Goal: Task Accomplishment & Management: Use online tool/utility

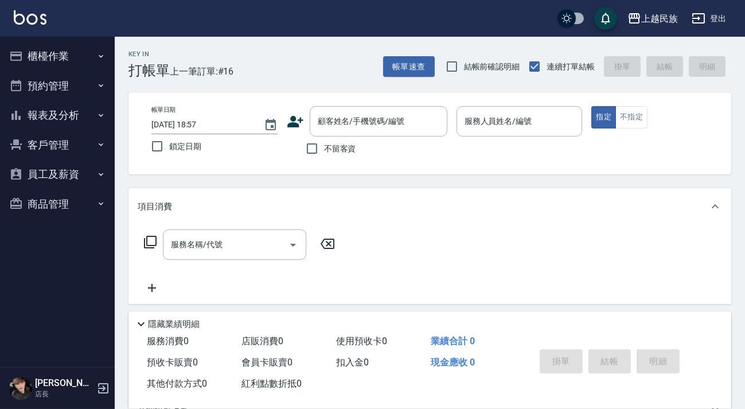
click at [225, 58] on div "Key In 打帳單 上一筆訂單:#16" at bounding box center [174, 58] width 119 height 42
click at [41, 27] on div "上越民族 登出" at bounding box center [372, 18] width 745 height 37
click at [37, 15] on img at bounding box center [30, 17] width 33 height 14
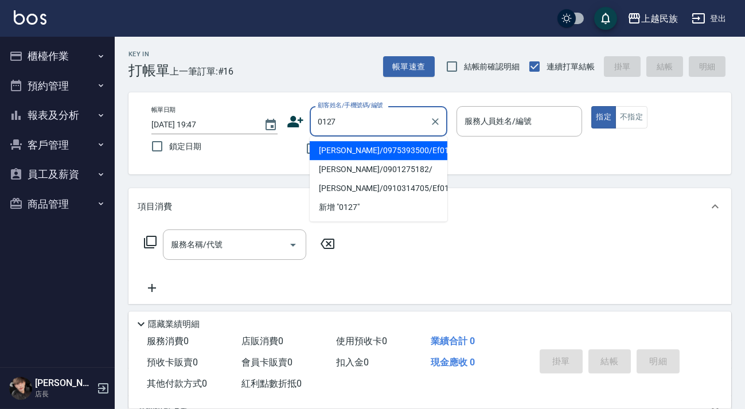
click at [405, 151] on li "[PERSON_NAME]/0975393500/Ef012711" at bounding box center [379, 150] width 138 height 19
type input "[PERSON_NAME]/0975393500/Ef012711"
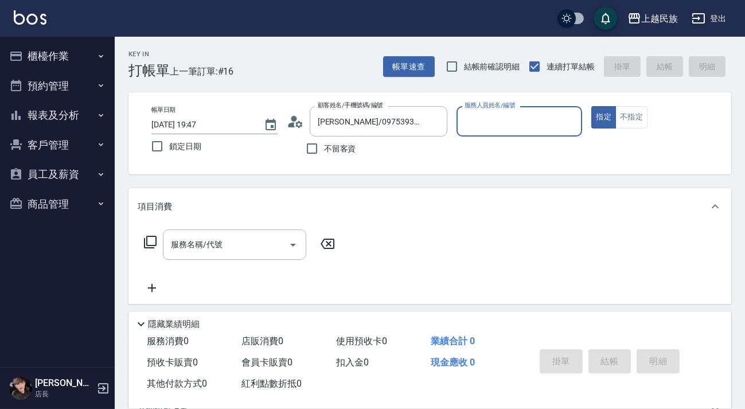
type input "Effie-5"
click at [591, 106] on button "指定" at bounding box center [603, 117] width 25 height 22
type button "true"
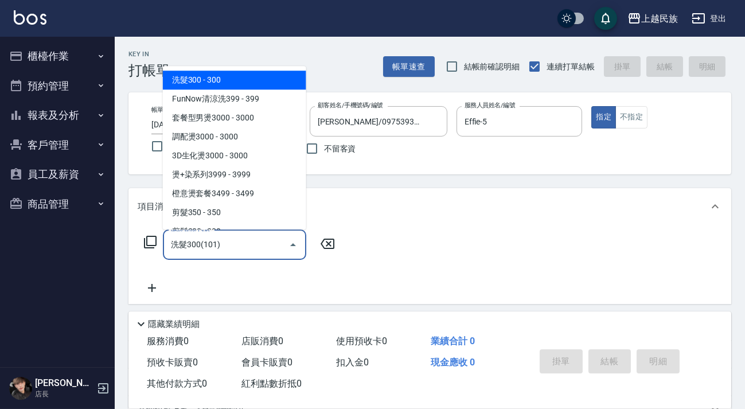
type input "洗髮300(101)"
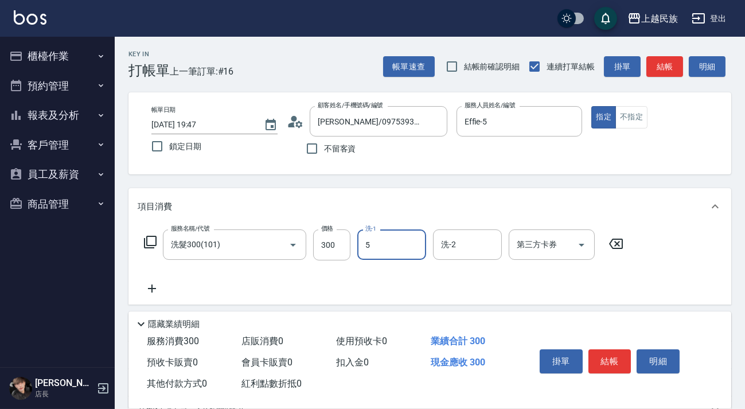
type input "Effie-5"
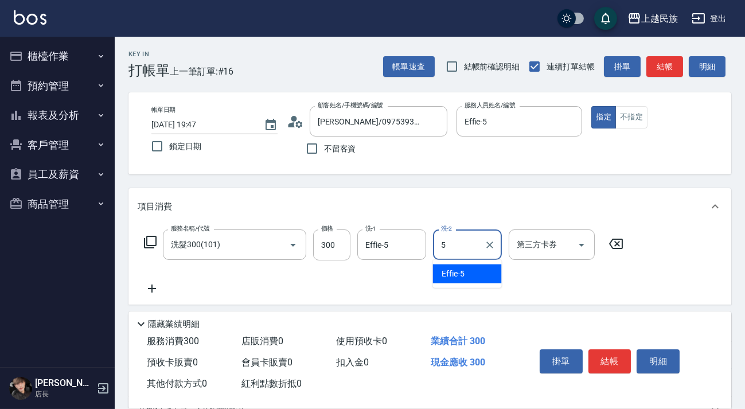
type input "Effie-5"
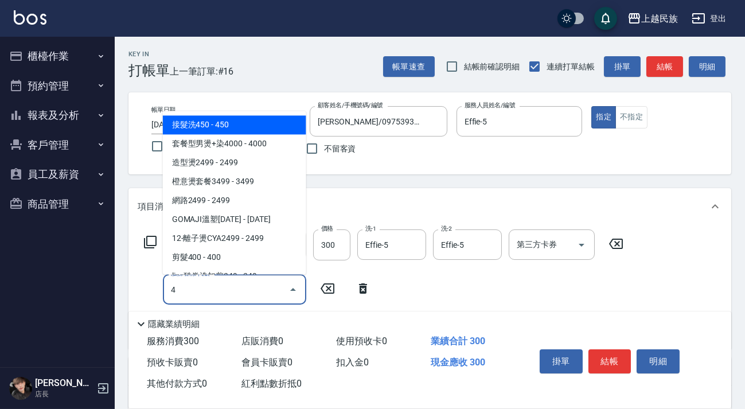
type input "接髮洗450(102)"
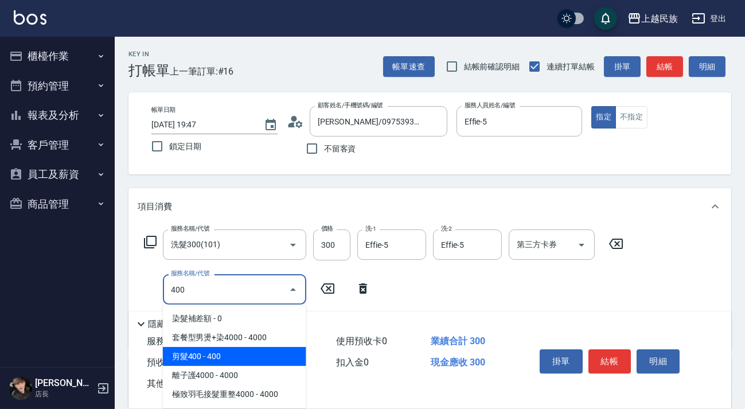
type input "剪髮400(303)"
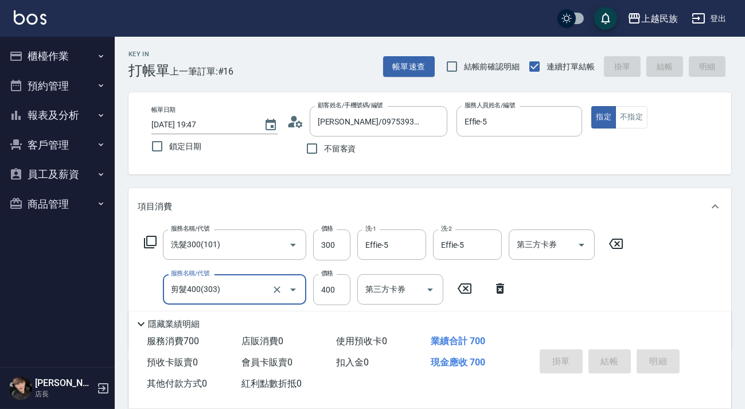
type input "[DATE] 19:48"
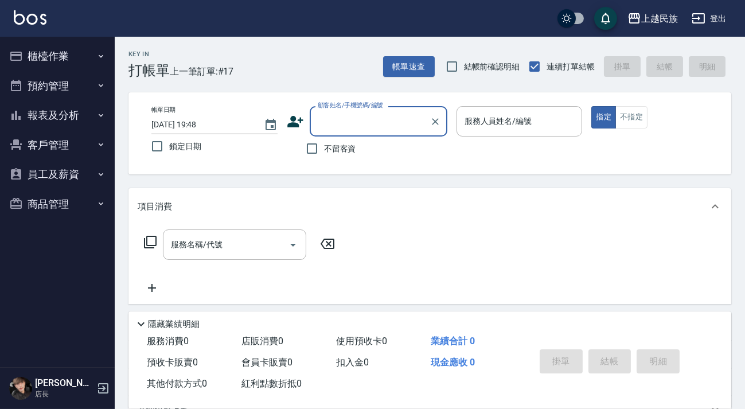
click at [333, 168] on div "帳單日期 [DATE] 19:48 鎖定日期 顧客姓名/手機號碼/編號 顧客姓名/手機號碼/編號 不留客資 服務人員姓名/編號 服務人員姓名/編號 指定 不指定" at bounding box center [429, 133] width 602 height 82
click at [347, 148] on span "不留客資" at bounding box center [340, 149] width 32 height 12
click at [324, 148] on input "不留客資" at bounding box center [312, 148] width 24 height 24
checkbox input "true"
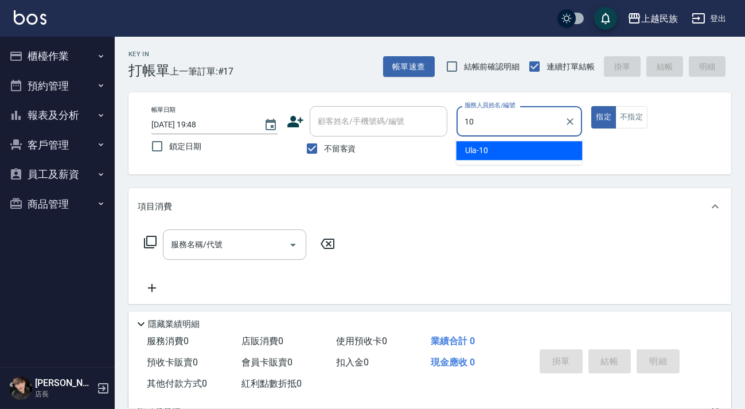
type input "Ula-10"
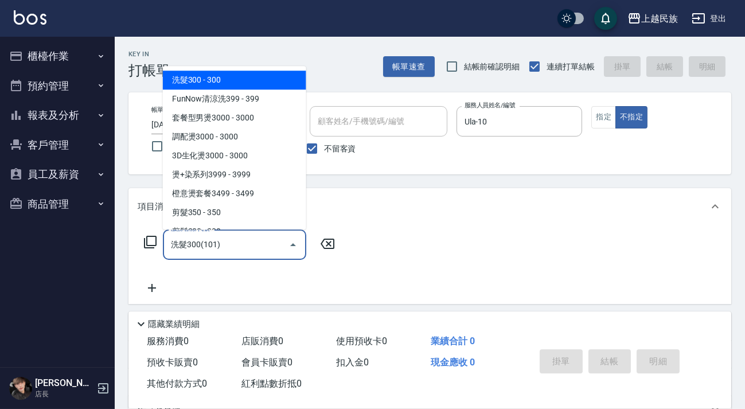
type input "洗髮300(101)"
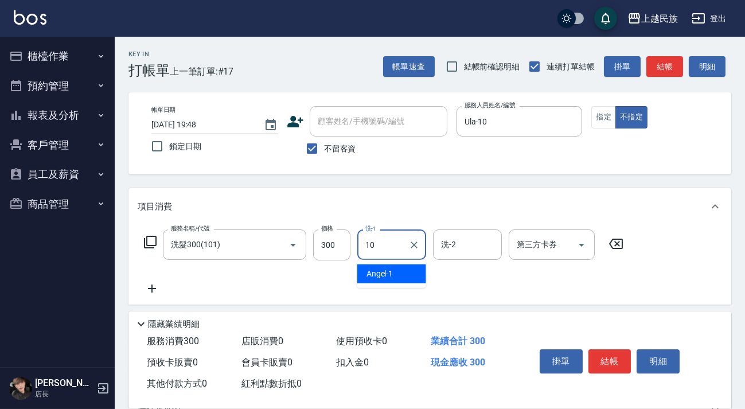
type input "Ula-10"
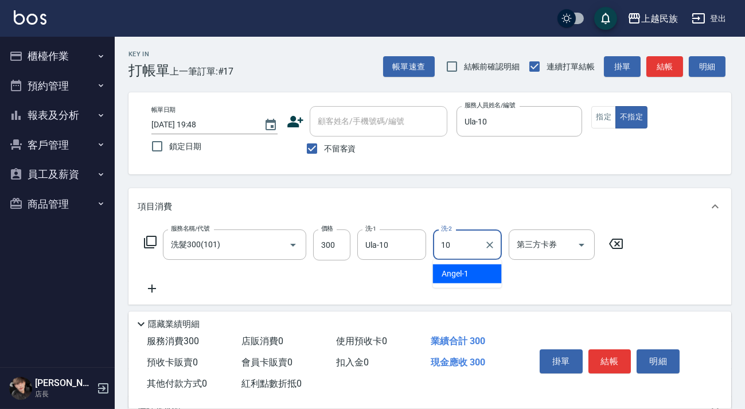
type input "Ula-10"
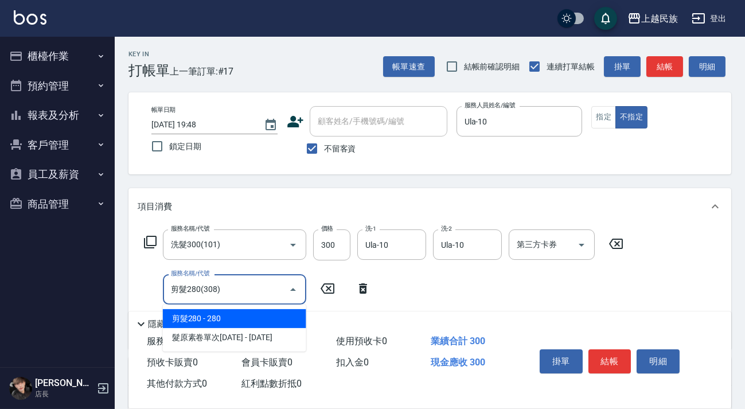
type input "剪髮280(308)"
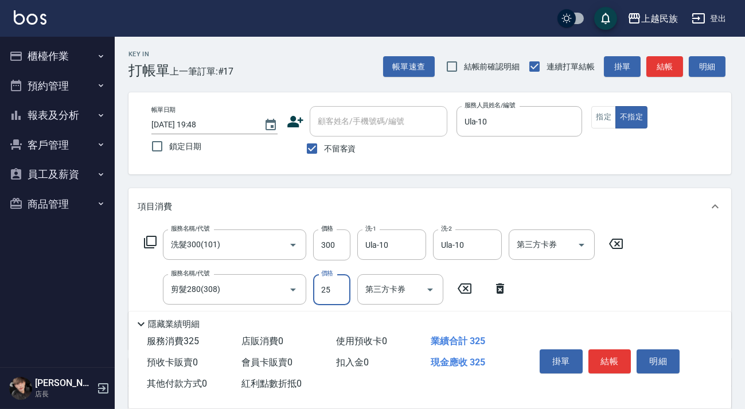
type input "250"
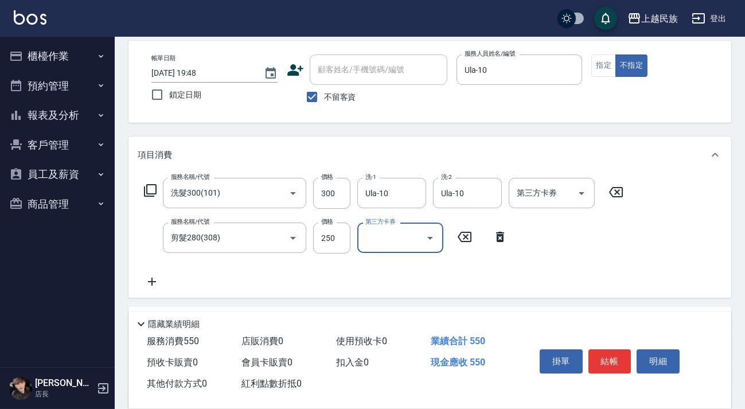
scroll to position [156, 0]
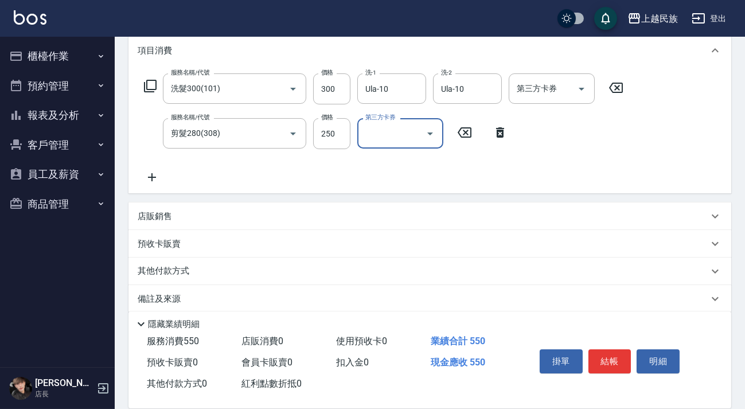
click at [252, 218] on div "店販銷售" at bounding box center [423, 216] width 570 height 12
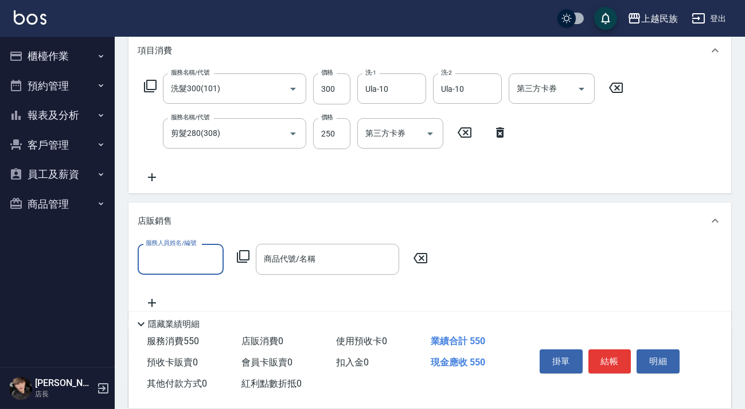
scroll to position [0, 0]
type input "Ula-10"
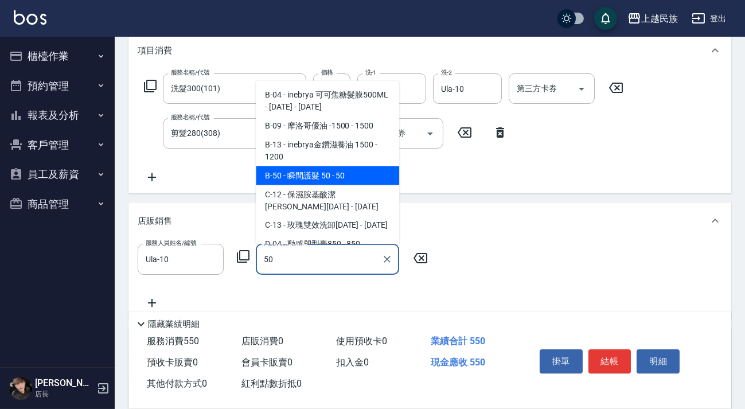
click at [311, 168] on span "B-50 - 瞬間護髮 50 - 50" at bounding box center [327, 175] width 143 height 19
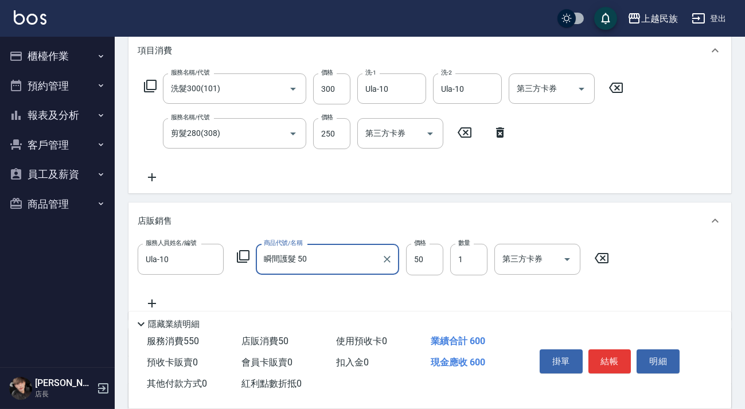
scroll to position [265, 0]
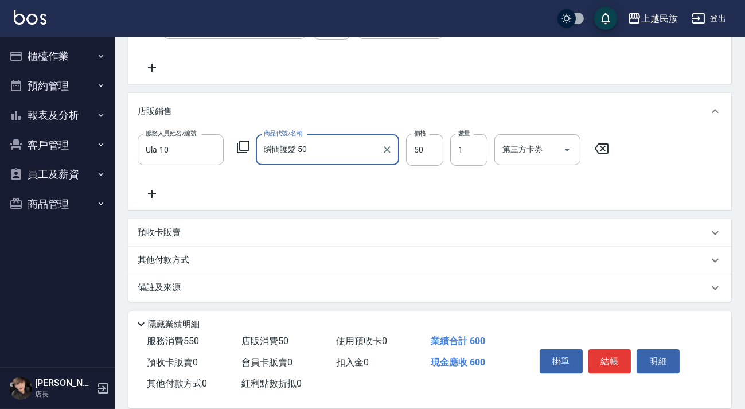
type input "瞬間護髮 50"
drag, startPoint x: 212, startPoint y: 265, endPoint x: 222, endPoint y: 263, distance: 10.0
click at [212, 265] on div "其他付款方式" at bounding box center [429, 260] width 602 height 28
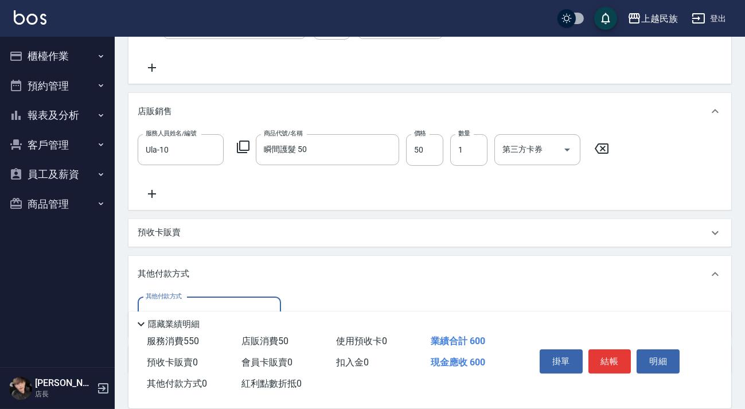
scroll to position [337, 0]
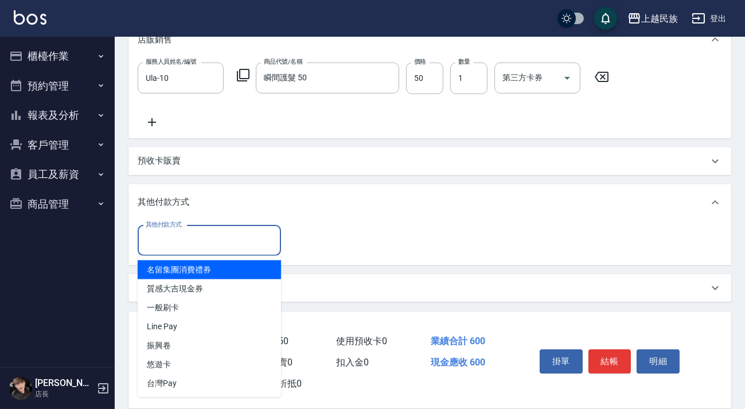
click at [229, 241] on input "其他付款方式" at bounding box center [209, 240] width 133 height 20
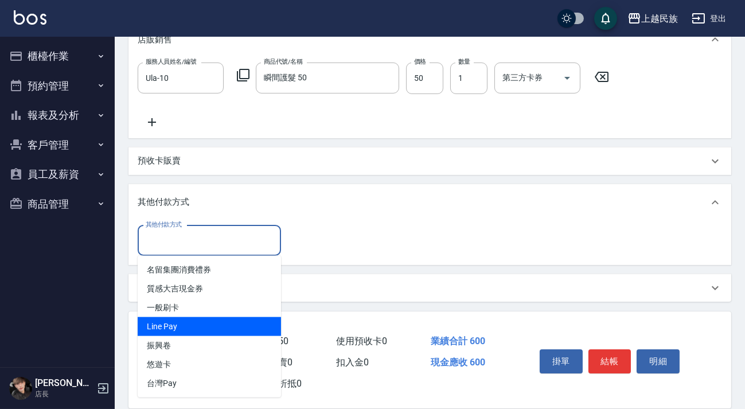
click at [226, 322] on span "Line Pay" at bounding box center [209, 326] width 143 height 19
type input "Line Pay"
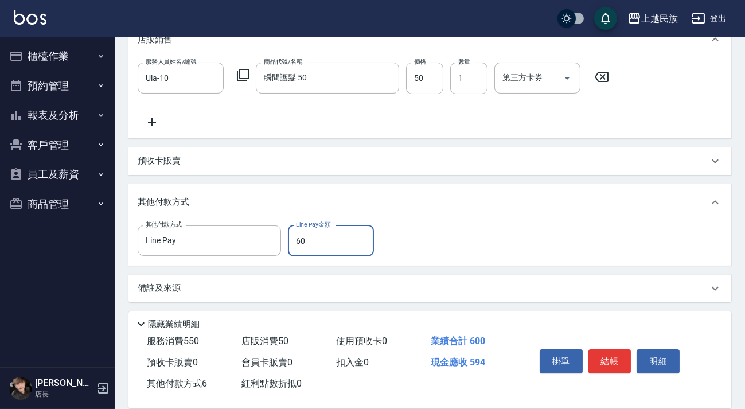
type input "600"
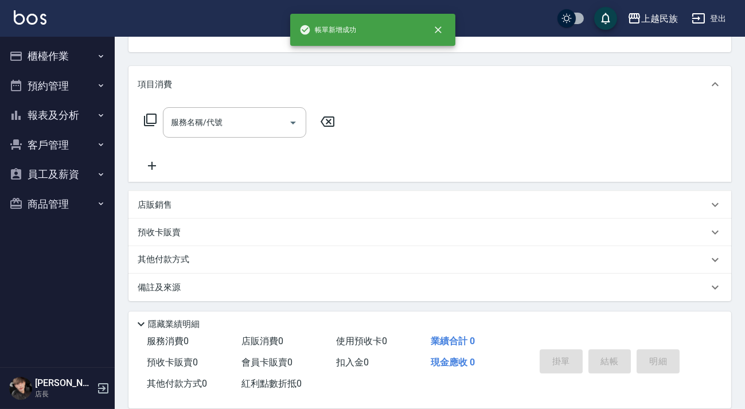
scroll to position [0, 0]
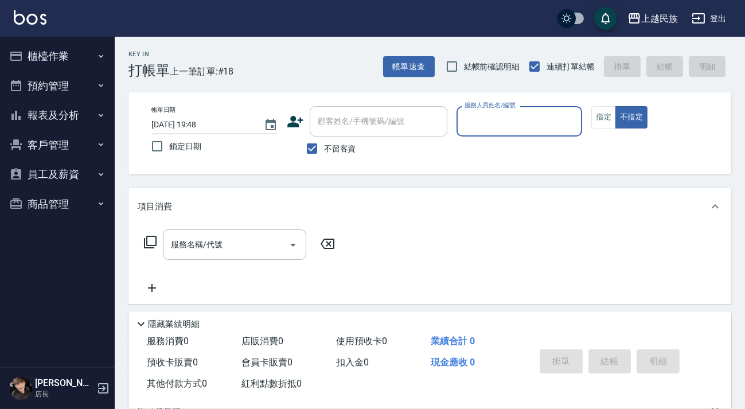
click at [64, 113] on button "報表及分析" at bounding box center [57, 115] width 105 height 30
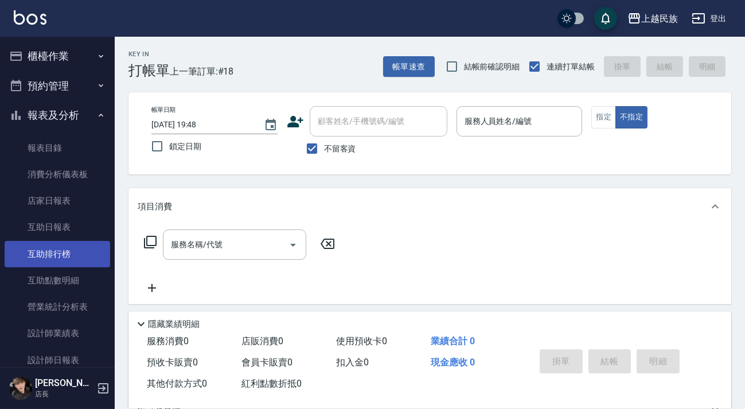
scroll to position [104, 0]
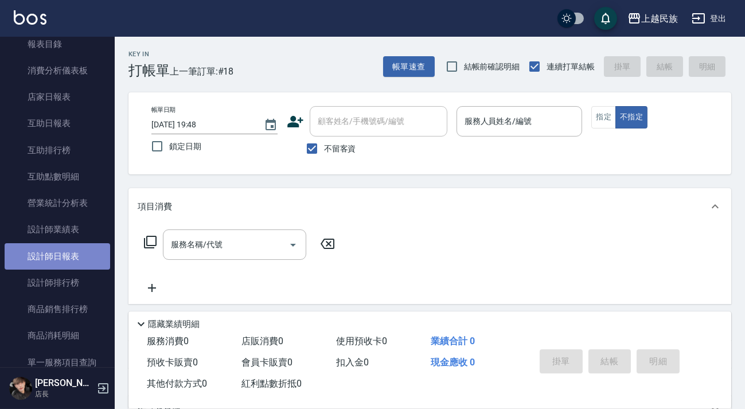
click at [91, 257] on link "設計師日報表" at bounding box center [57, 256] width 105 height 26
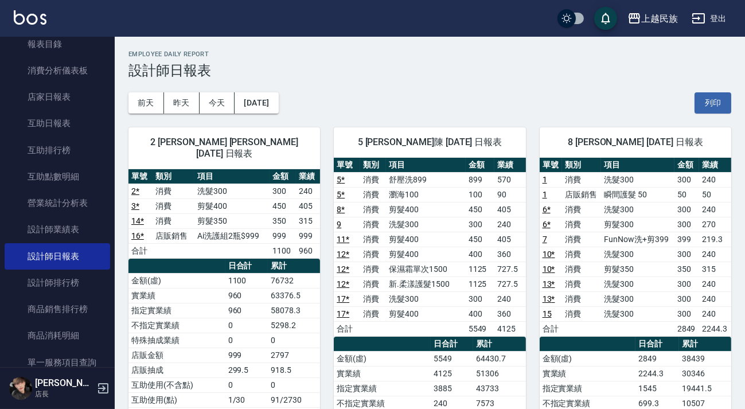
click at [28, 17] on img at bounding box center [30, 17] width 33 height 14
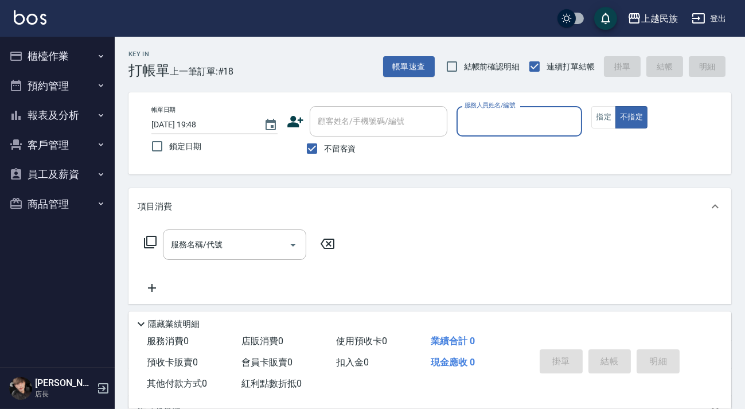
click at [89, 105] on button "報表及分析" at bounding box center [57, 115] width 105 height 30
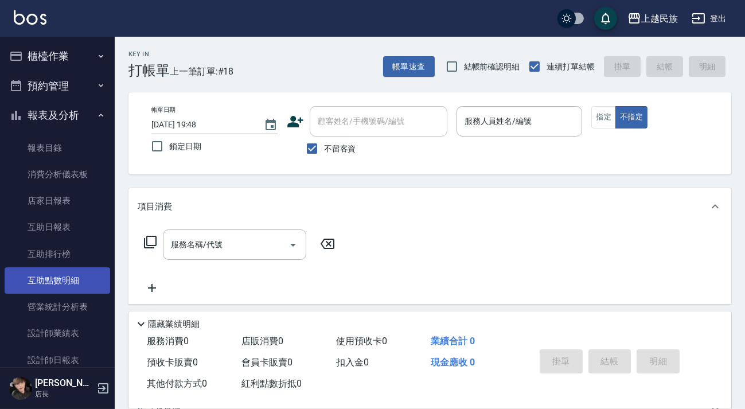
scroll to position [104, 0]
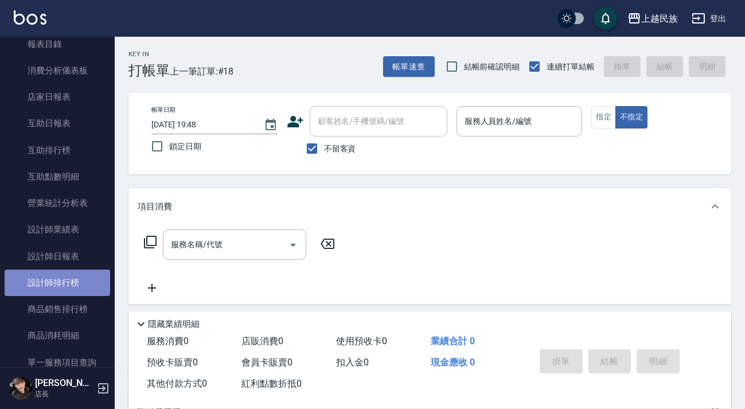
click at [82, 277] on link "設計師排行榜" at bounding box center [57, 282] width 105 height 26
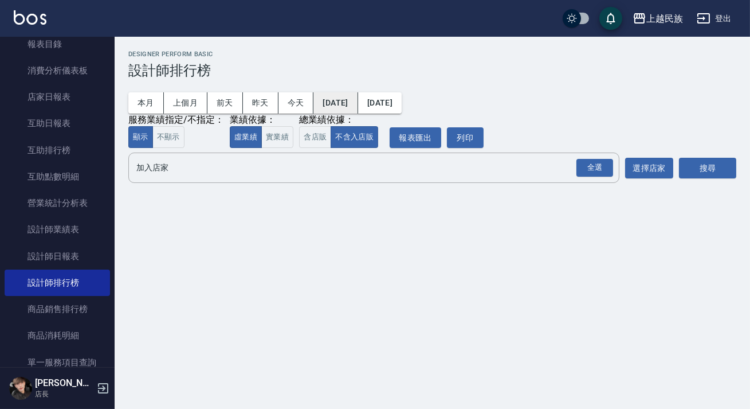
click at [346, 103] on button "[DATE]" at bounding box center [336, 102] width 44 height 21
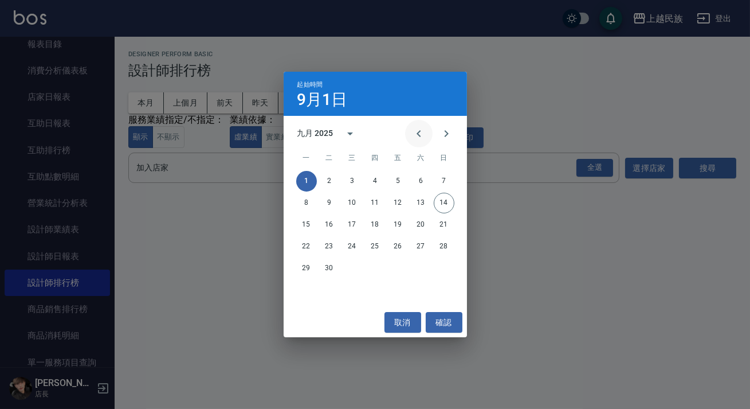
click at [424, 133] on icon "Previous month" at bounding box center [419, 134] width 14 height 14
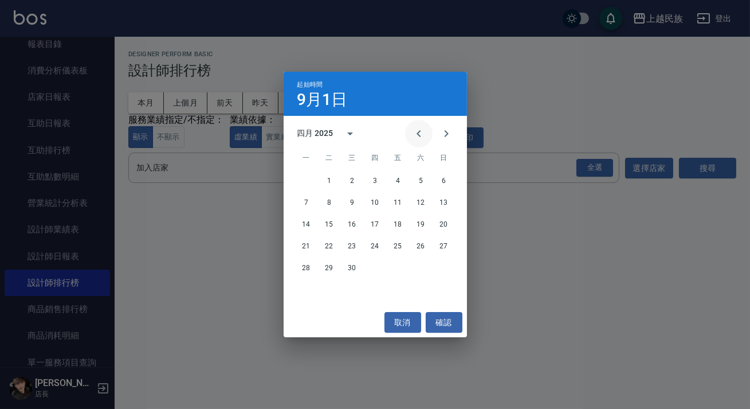
click at [424, 133] on icon "Previous month" at bounding box center [419, 134] width 14 height 14
click at [351, 183] on button "1" at bounding box center [352, 181] width 21 height 21
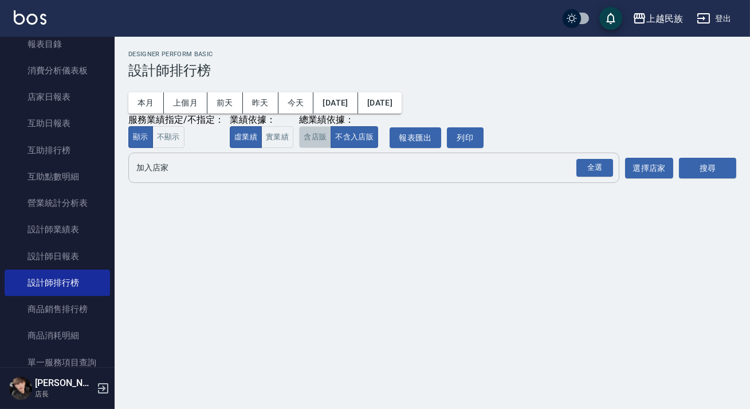
drag, startPoint x: 318, startPoint y: 143, endPoint x: 453, endPoint y: 157, distance: 136.6
click at [318, 143] on button "含店販" at bounding box center [315, 137] width 32 height 22
click at [354, 143] on button "不含入店販" at bounding box center [355, 137] width 48 height 22
click at [592, 171] on div "全選" at bounding box center [595, 168] width 37 height 18
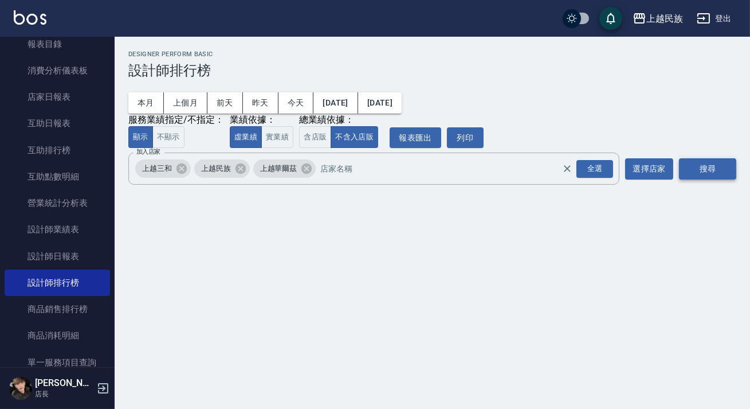
click at [722, 167] on button "搜尋" at bounding box center [707, 168] width 57 height 21
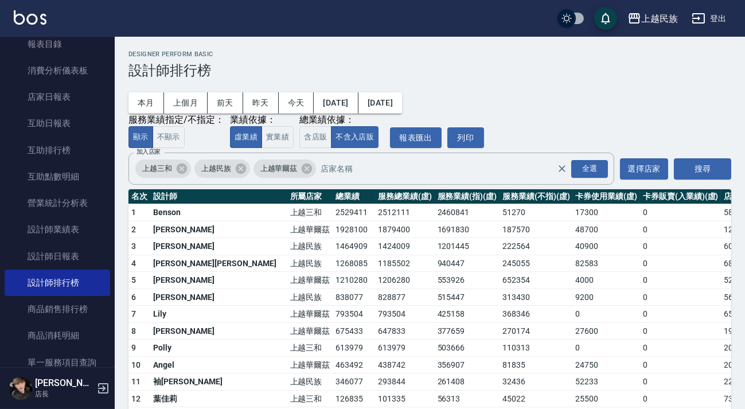
click at [702, 23] on icon "button" at bounding box center [698, 18] width 14 height 14
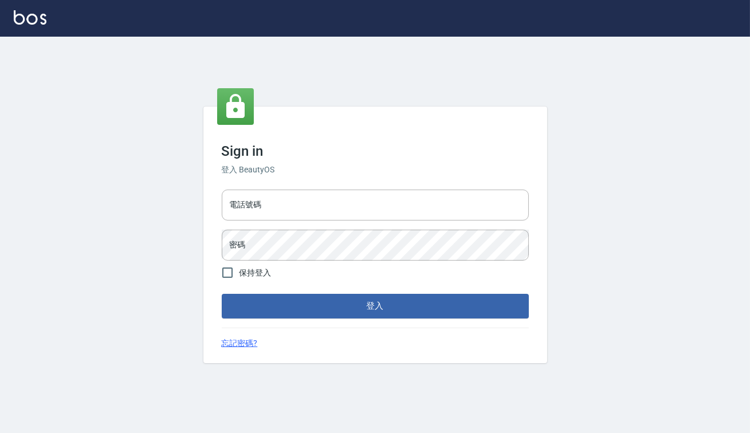
click at [346, 223] on div "電話號碼 電話號碼 密碼 密碼" at bounding box center [375, 225] width 316 height 80
click at [353, 214] on input "電話號碼" at bounding box center [375, 205] width 307 height 31
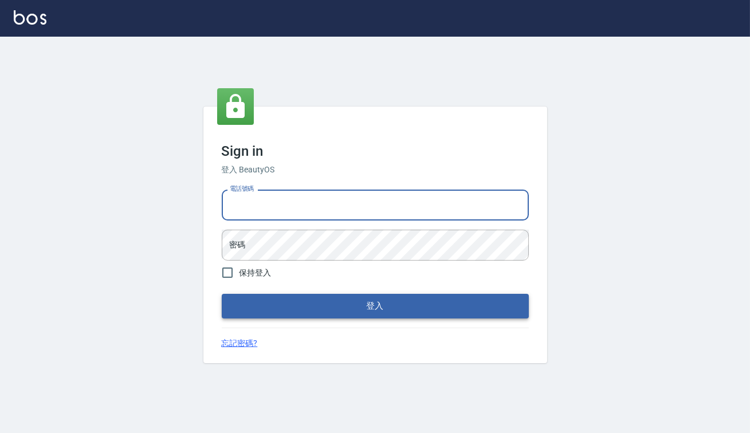
type input "0938317317"
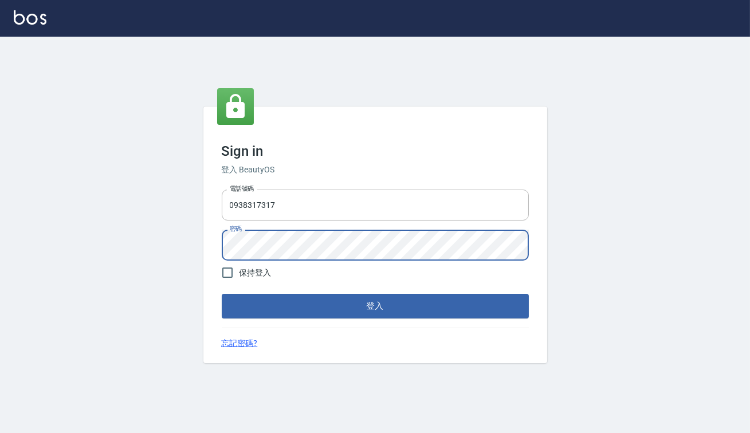
click at [222, 294] on button "登入" at bounding box center [375, 306] width 307 height 24
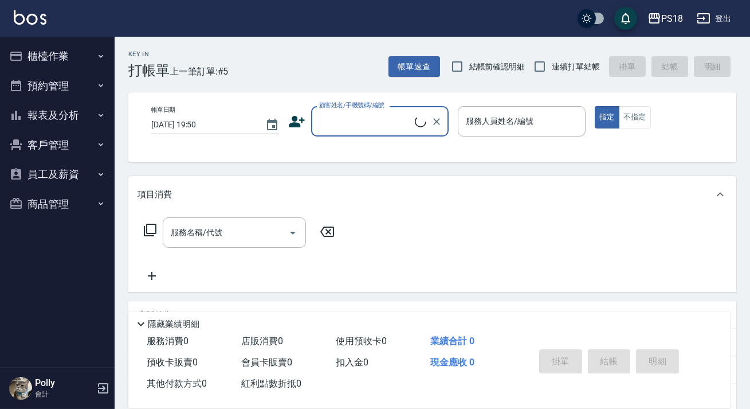
click at [63, 115] on button "報表及分析" at bounding box center [57, 115] width 105 height 30
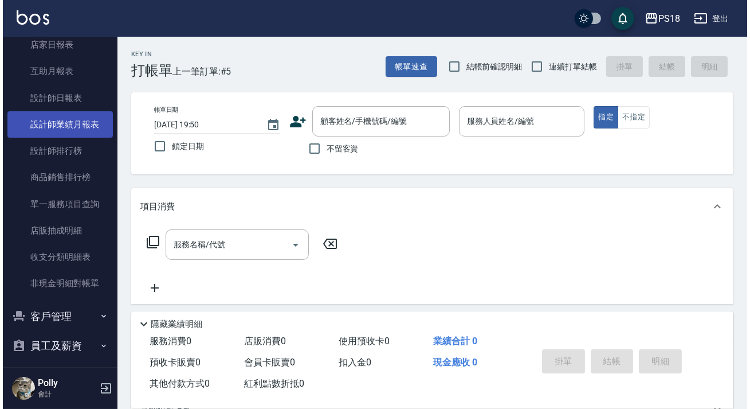
scroll to position [104, 0]
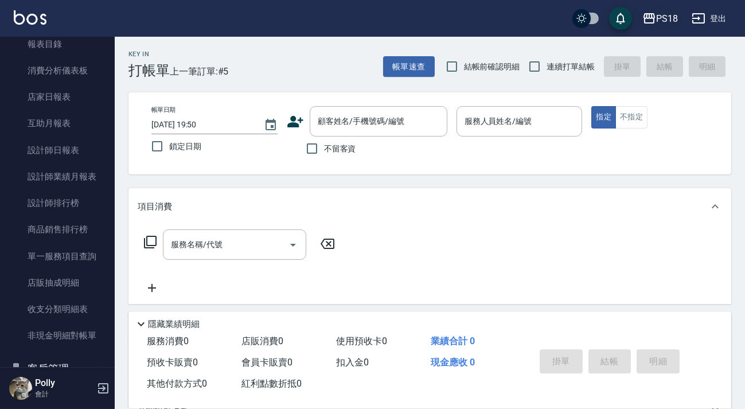
click at [671, 25] on button "PS18" at bounding box center [659, 19] width 45 height 24
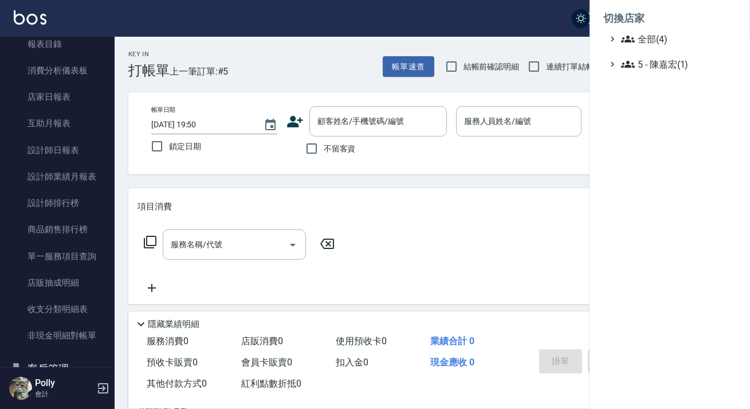
click at [341, 215] on div at bounding box center [375, 204] width 750 height 409
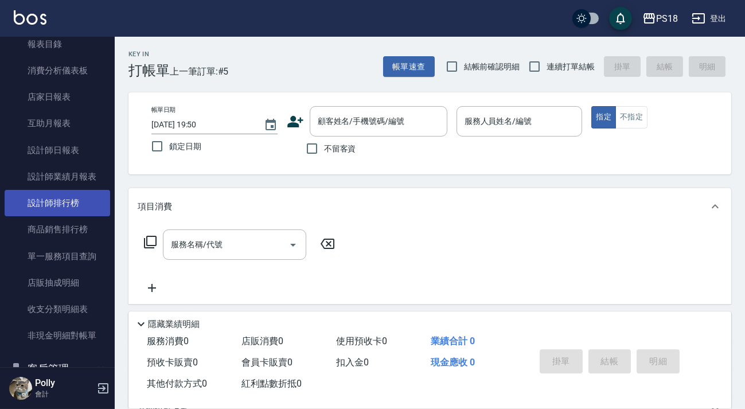
drag, startPoint x: 67, startPoint y: 210, endPoint x: 89, endPoint y: 198, distance: 25.4
click at [68, 210] on link "設計師排行榜" at bounding box center [57, 203] width 105 height 26
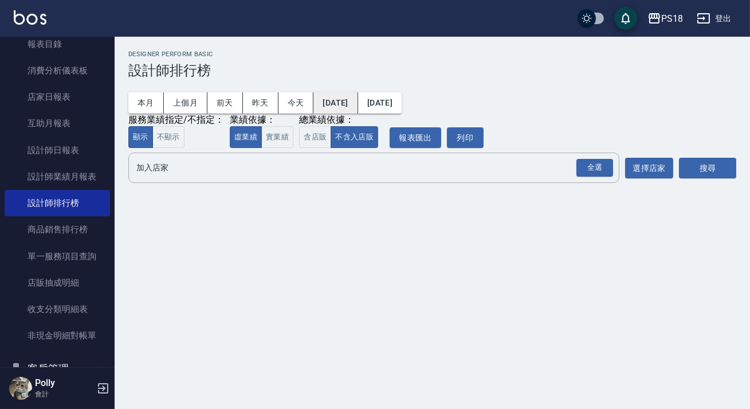
click at [346, 102] on button "[DATE]" at bounding box center [336, 102] width 44 height 21
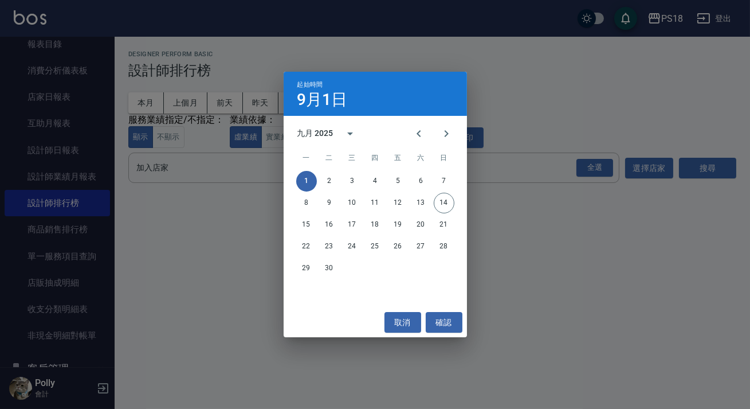
click at [303, 133] on div "九月 2025" at bounding box center [316, 133] width 36 height 12
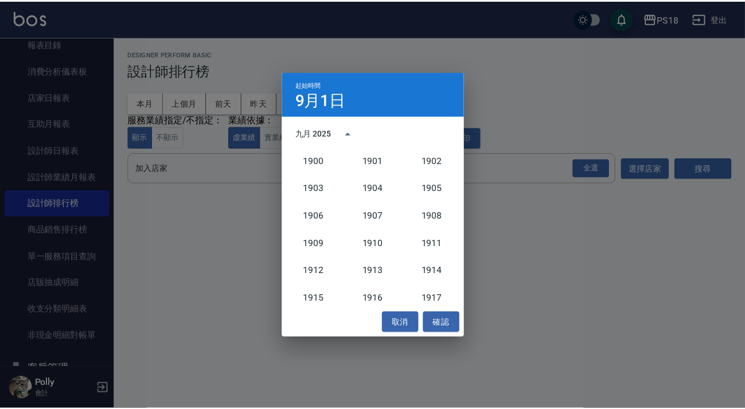
scroll to position [1061, 0]
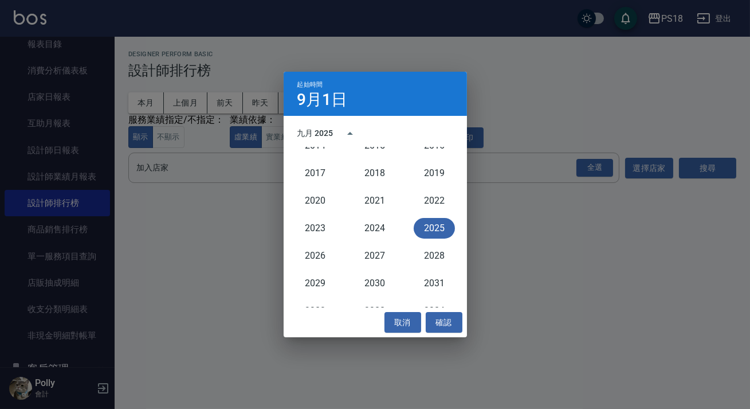
click at [424, 215] on div "2025" at bounding box center [435, 228] width 60 height 28
click at [428, 221] on button "2025" at bounding box center [434, 228] width 41 height 21
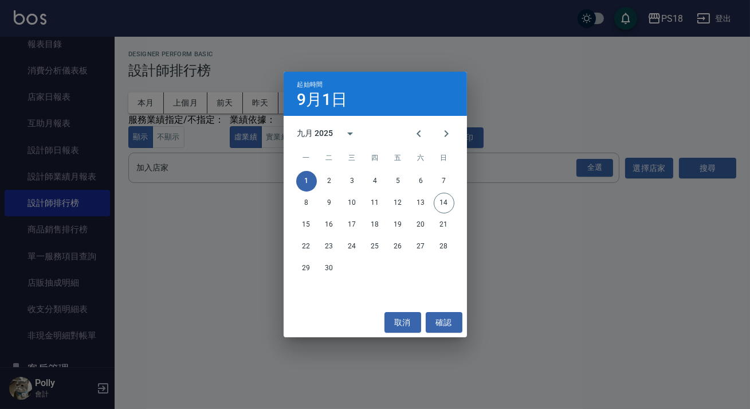
click at [300, 96] on h4 "9月1日" at bounding box center [323, 100] width 50 height 14
click at [424, 131] on icon "Previous month" at bounding box center [419, 134] width 14 height 14
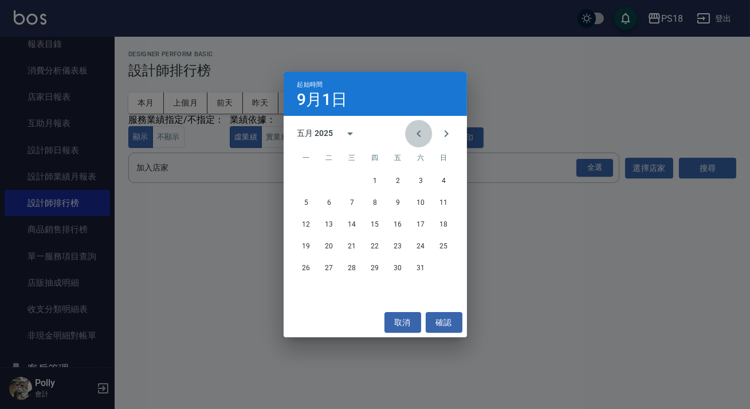
click at [424, 131] on icon "Previous month" at bounding box center [419, 134] width 14 height 14
click at [339, 182] on div "1 2 3 4 5" at bounding box center [375, 181] width 183 height 21
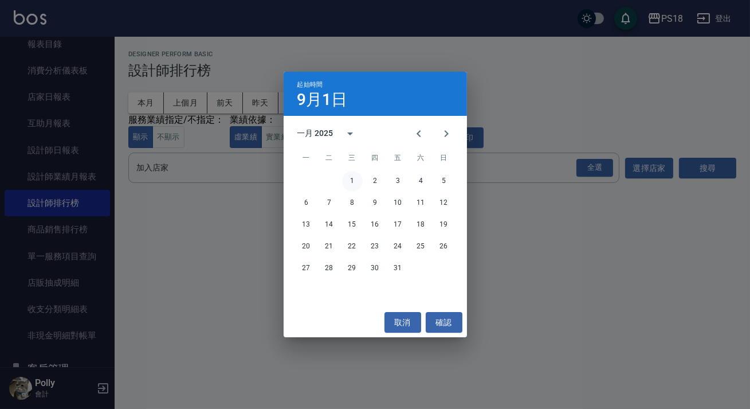
click at [345, 181] on button "1" at bounding box center [352, 181] width 21 height 21
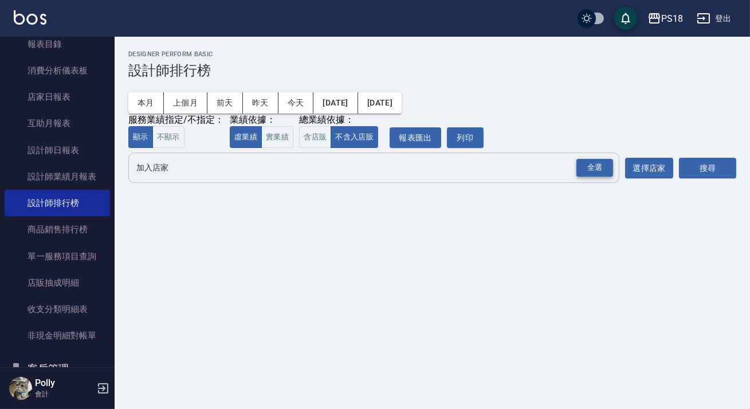
click at [613, 174] on div "全選" at bounding box center [595, 168] width 37 height 18
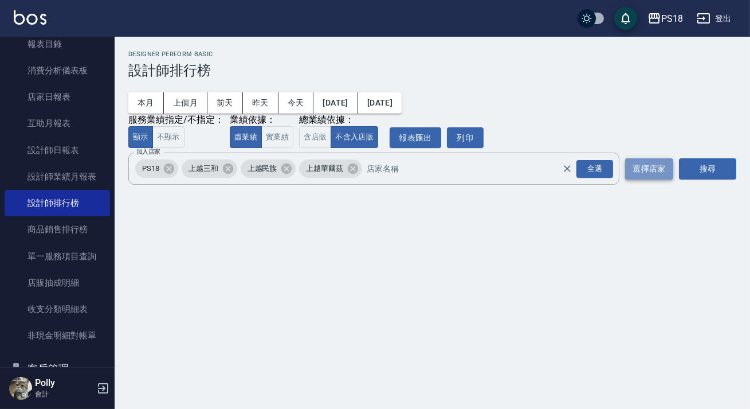
click at [656, 174] on button "選擇店家" at bounding box center [649, 168] width 48 height 21
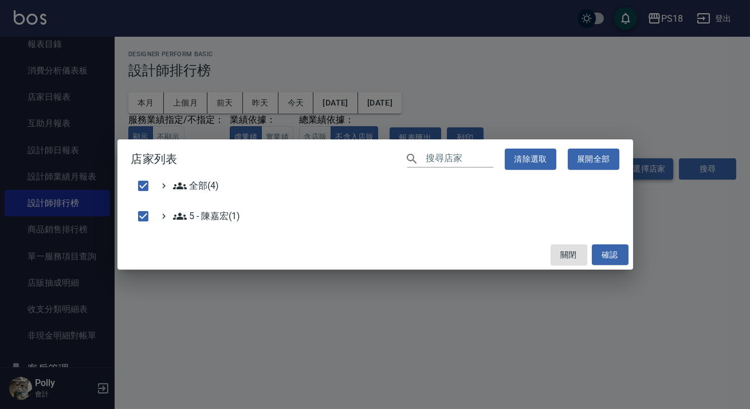
click at [714, 173] on div "店家列表 ​ 清除選取 展開全部 全部(4) 5 - 陳嘉宏(1) 關閉 確認" at bounding box center [375, 204] width 750 height 409
checkbox input "false"
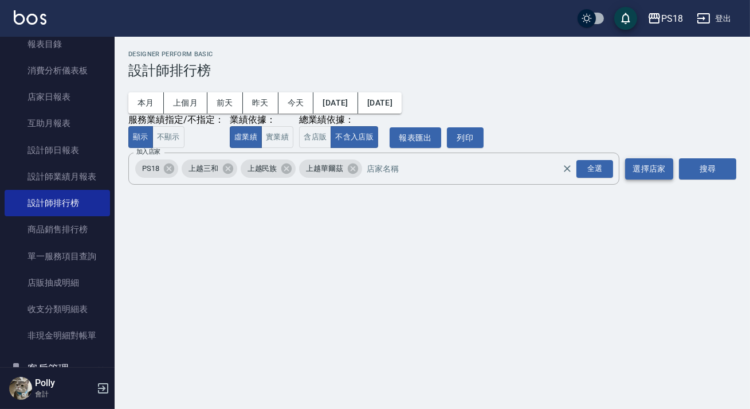
click at [670, 166] on button "選擇店家" at bounding box center [649, 168] width 48 height 21
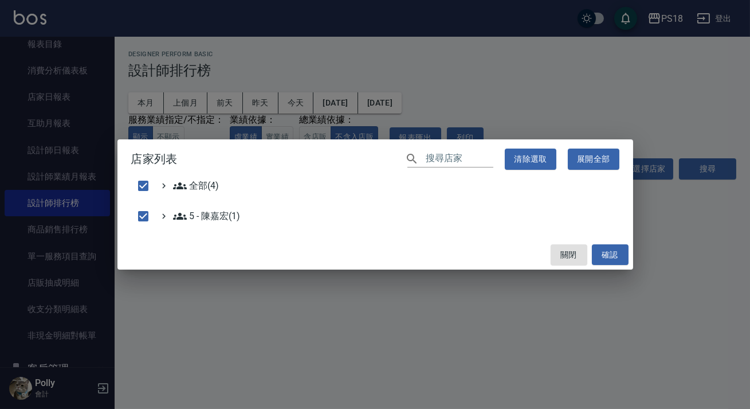
click at [706, 170] on div "店家列表 ​ 清除選取 展開全部 全部(4) 5 - 陳嘉宏(1) 關閉 確認" at bounding box center [375, 204] width 750 height 409
checkbox input "false"
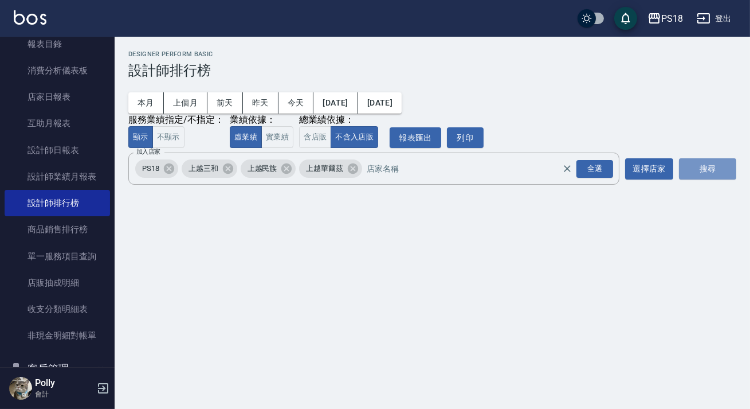
click at [705, 170] on button "搜尋" at bounding box center [707, 168] width 57 height 21
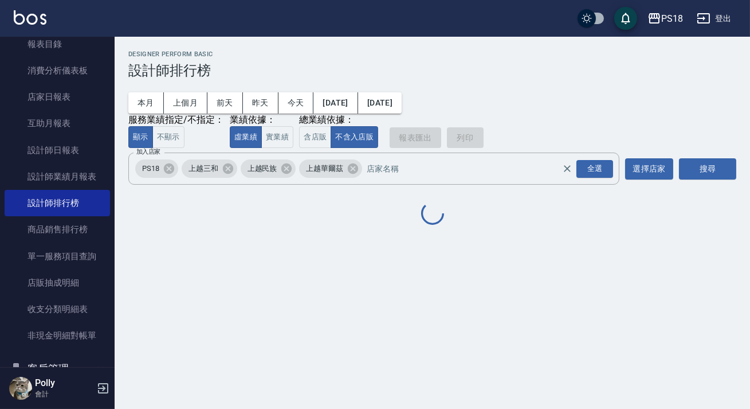
click at [705, 170] on button "搜尋" at bounding box center [707, 168] width 57 height 21
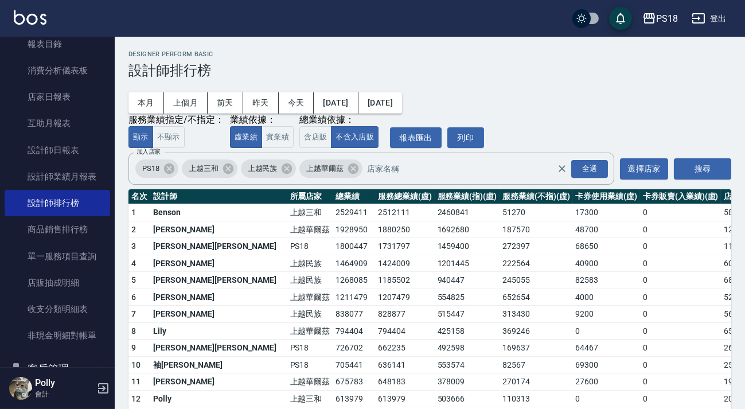
click at [332, 255] on td "1464909" at bounding box center [353, 263] width 42 height 17
click at [435, 267] on td "1201445" at bounding box center [467, 263] width 65 height 17
click at [435, 268] on td "1201445" at bounding box center [467, 263] width 65 height 17
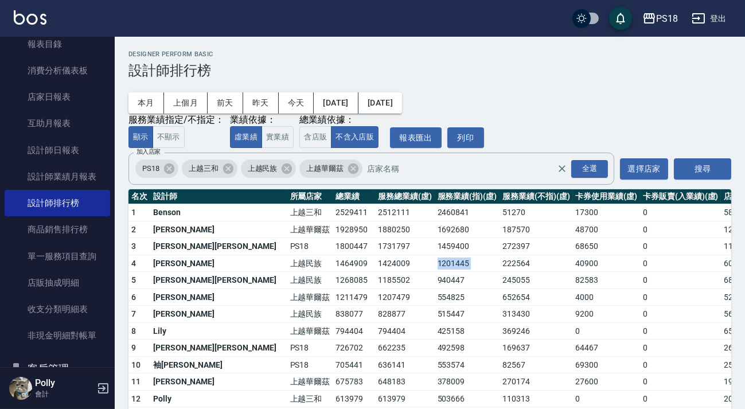
click at [435, 268] on td "1201445" at bounding box center [467, 263] width 65 height 17
click at [375, 262] on td "1424009" at bounding box center [405, 263] width 60 height 17
click at [18, 20] on img at bounding box center [30, 17] width 33 height 14
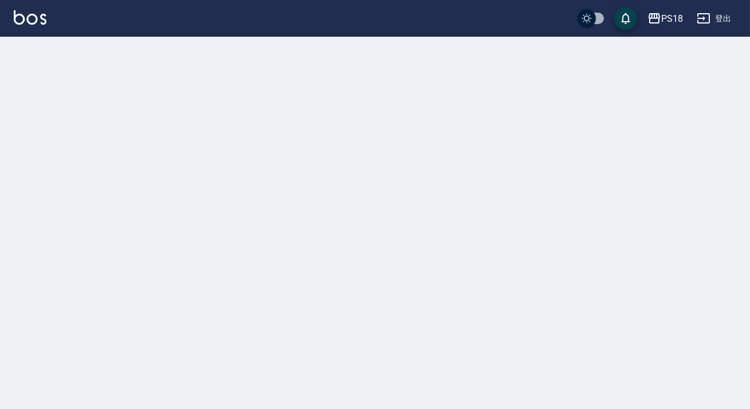
click at [727, 18] on button "登出" at bounding box center [714, 18] width 44 height 21
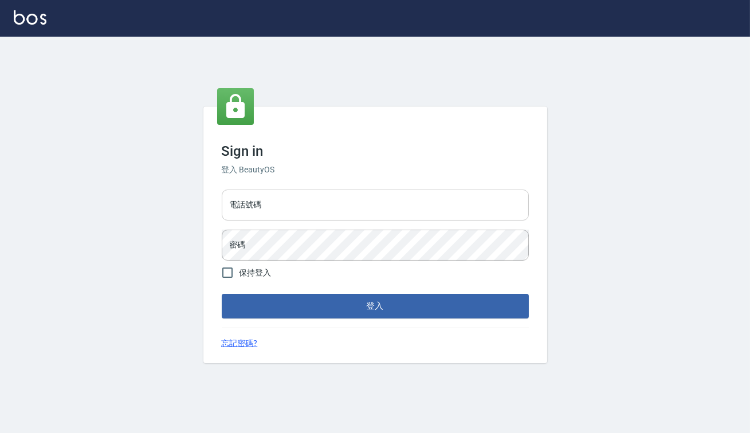
click at [325, 204] on input "電話號碼" at bounding box center [375, 205] width 307 height 31
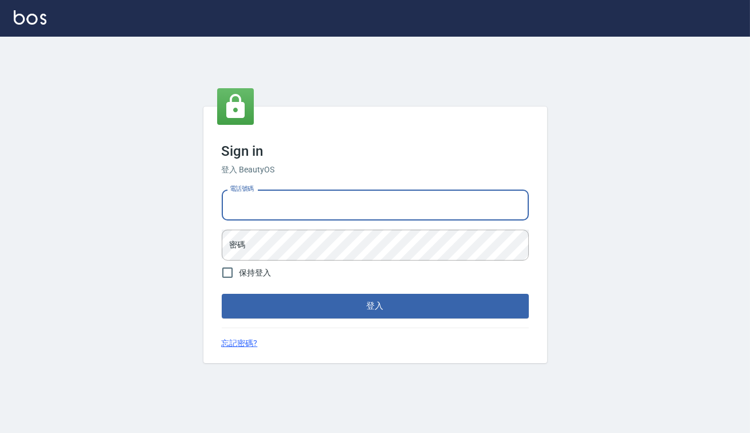
type input "0938917261"
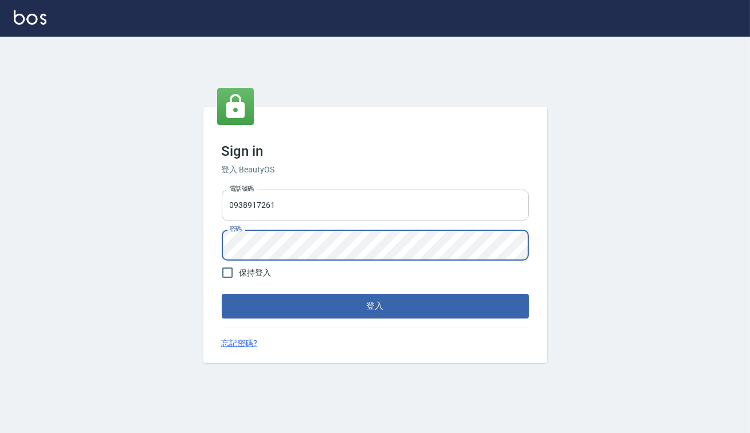
click at [222, 294] on button "登入" at bounding box center [375, 306] width 307 height 24
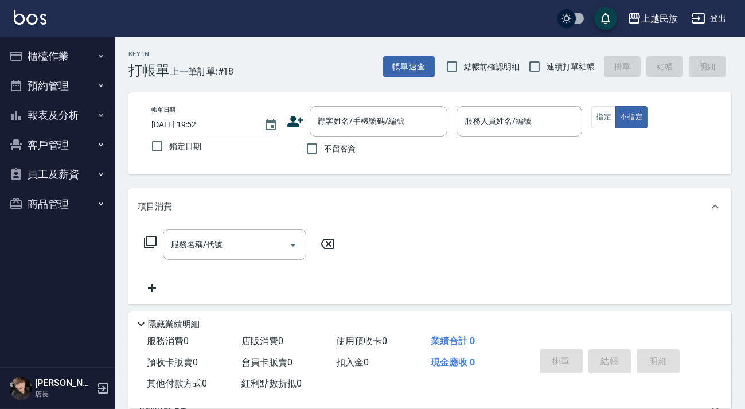
click at [40, 19] on img at bounding box center [30, 17] width 33 height 14
click at [43, 11] on img at bounding box center [30, 17] width 33 height 14
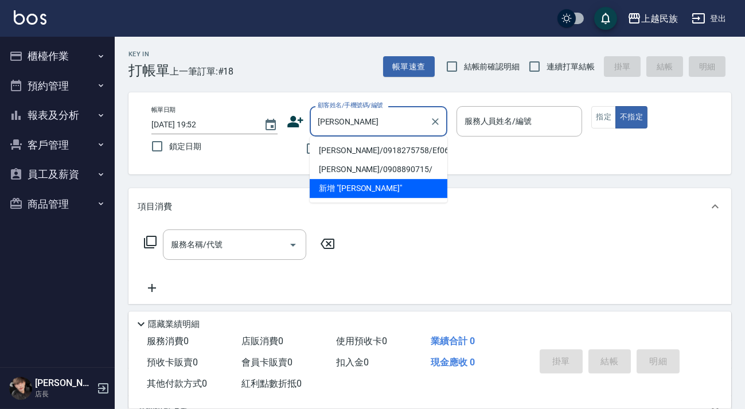
click at [413, 145] on li "蔡尚維/0918275758/Ef062111" at bounding box center [379, 150] width 138 height 19
type input "蔡尚維/0918275758/Ef062111"
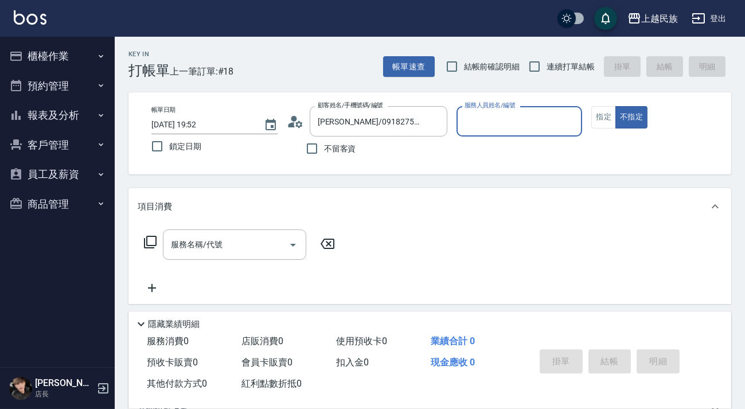
type input "Effie-5"
click at [615, 106] on button "不指定" at bounding box center [631, 117] width 32 height 22
type button "false"
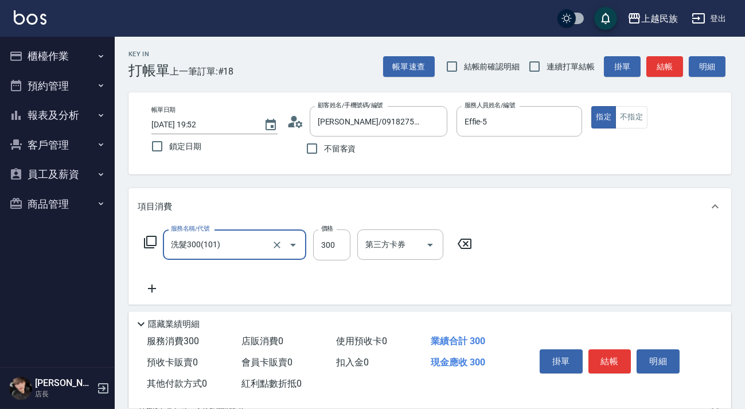
type input "洗髮300(101)"
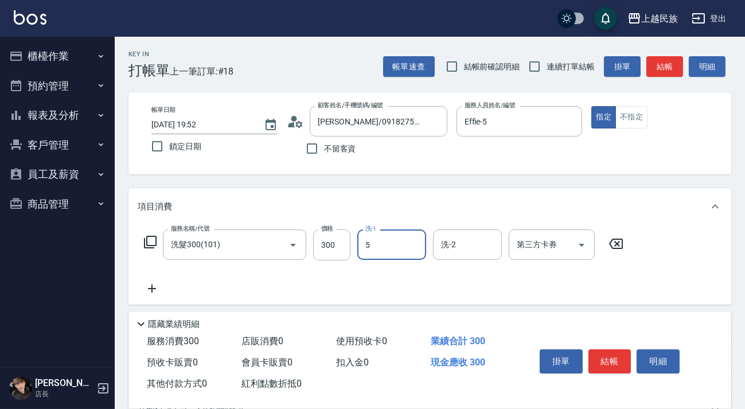
type input "Effie-5"
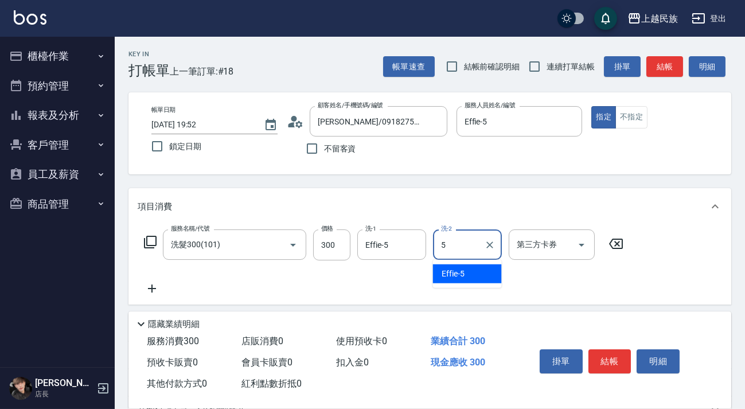
type input "Effie-5"
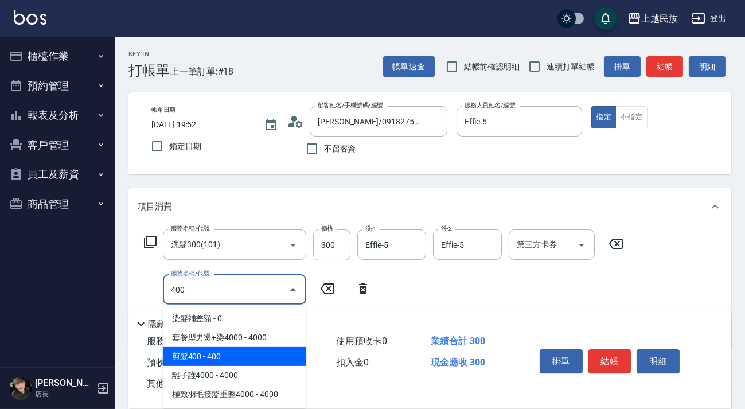
click at [269, 359] on span "剪髮400 - 400" at bounding box center [234, 356] width 143 height 19
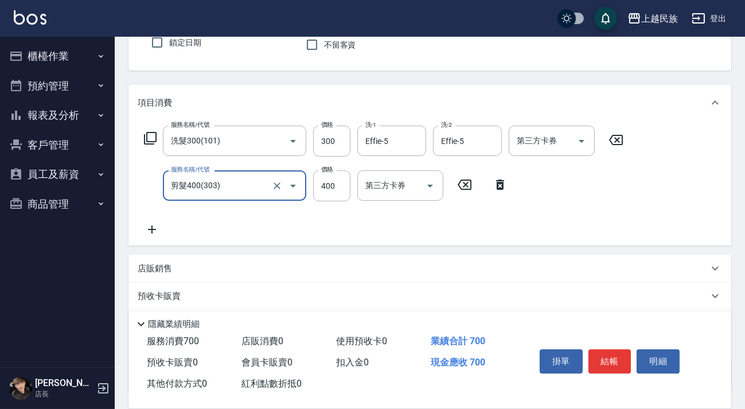
scroll to position [195, 0]
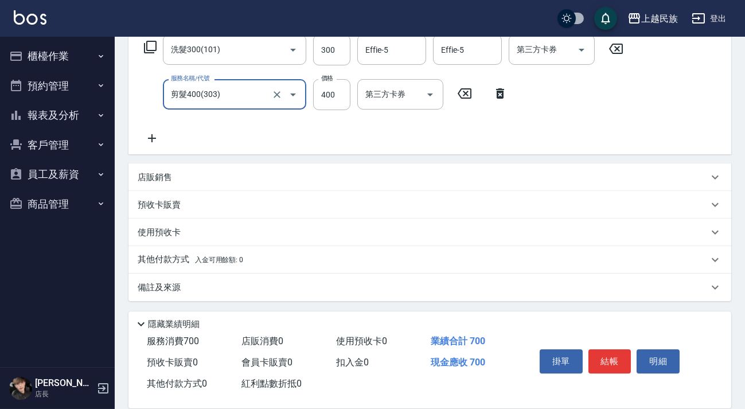
type input "剪髮400(303)"
click at [324, 254] on div "其他付款方式 入金可用餘額: 0" at bounding box center [423, 259] width 570 height 13
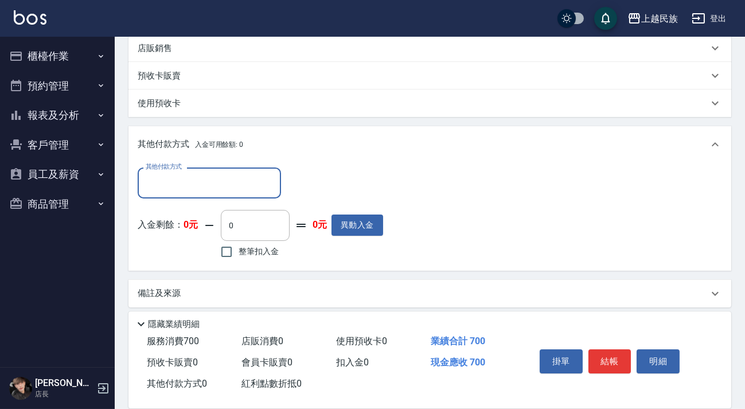
scroll to position [0, 0]
click at [250, 179] on input "其他付款方式" at bounding box center [209, 183] width 133 height 20
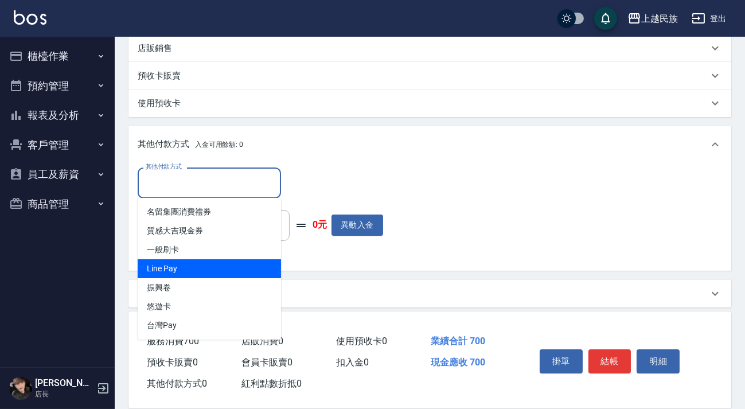
click at [236, 269] on span "Line Pay" at bounding box center [209, 268] width 143 height 19
type input "Line Pay"
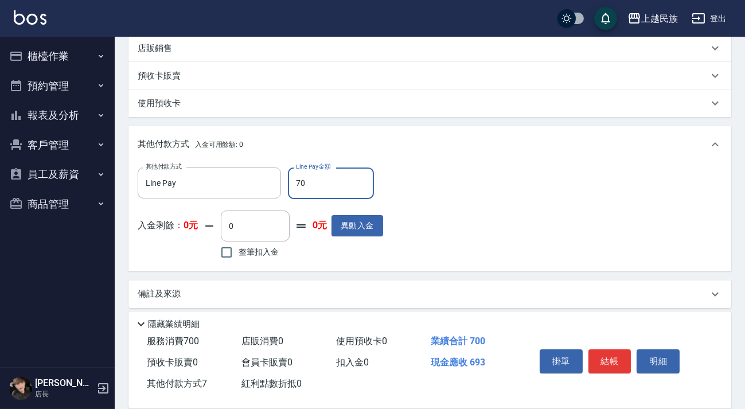
type input "700"
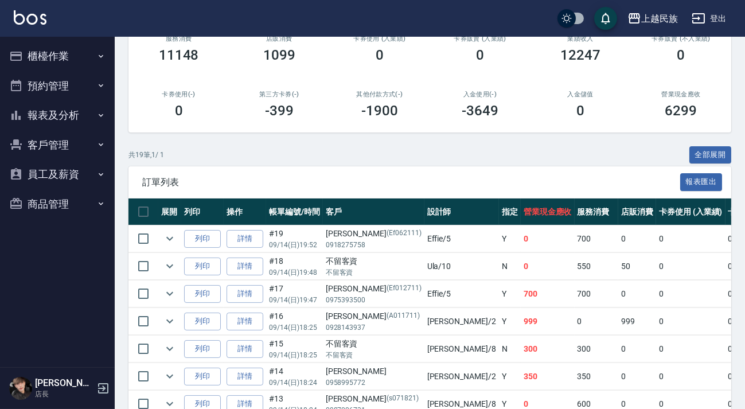
scroll to position [104, 0]
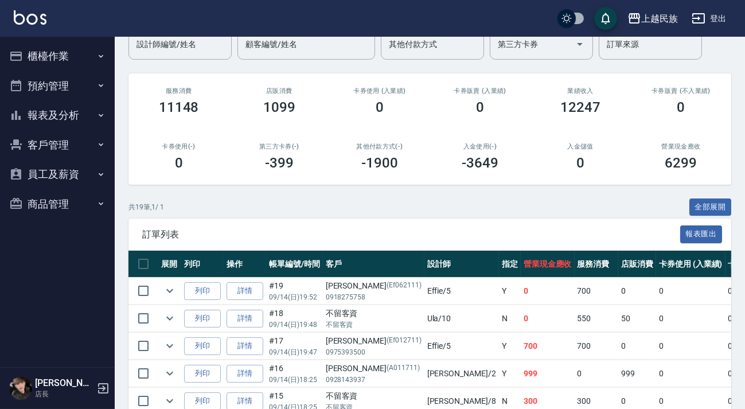
click at [26, 23] on img at bounding box center [30, 17] width 33 height 14
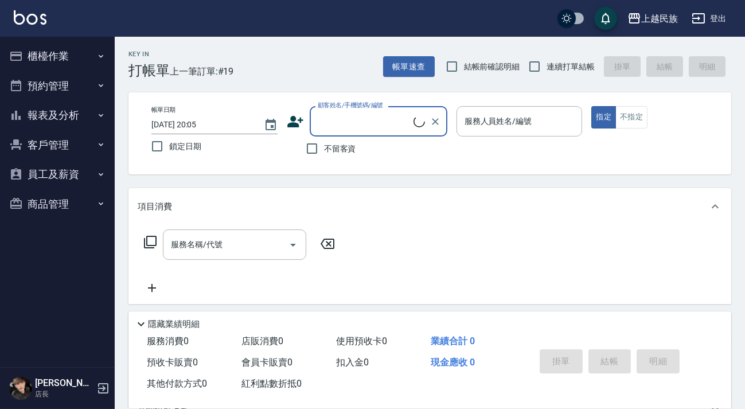
click at [388, 114] on input "顧客姓名/手機號碼/編號" at bounding box center [364, 121] width 99 height 20
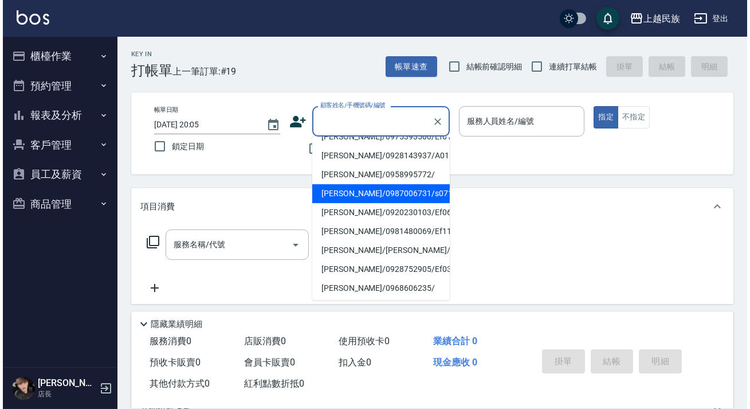
scroll to position [104, 0]
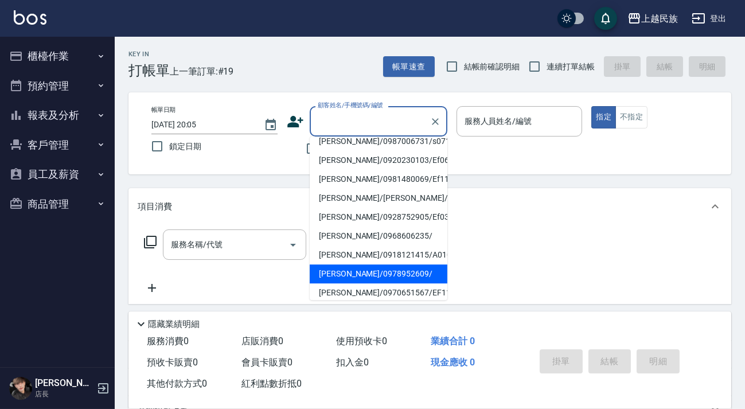
click at [389, 269] on li "[PERSON_NAME]/0978952609/" at bounding box center [379, 273] width 138 height 19
type input "[PERSON_NAME]/0978952609/"
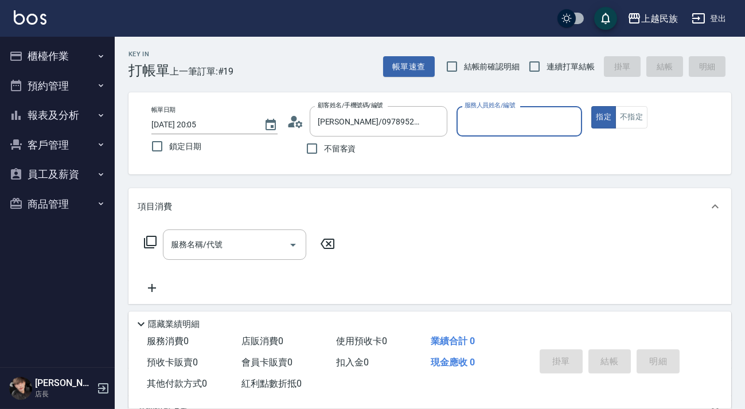
type input "Ula-10"
click at [591, 106] on button "指定" at bounding box center [603, 117] width 25 height 22
type button "true"
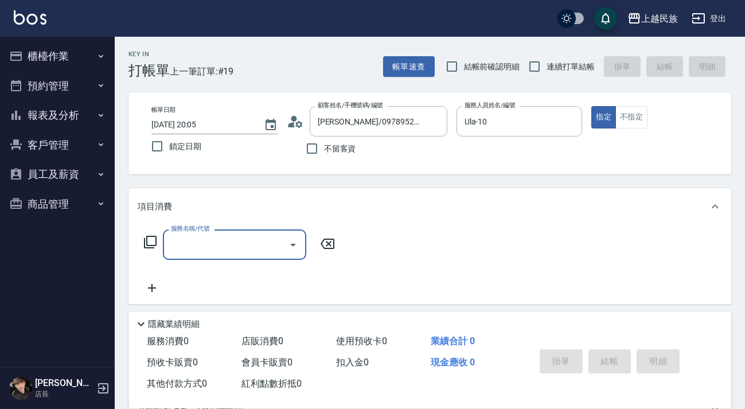
click at [147, 239] on icon at bounding box center [150, 242] width 14 height 14
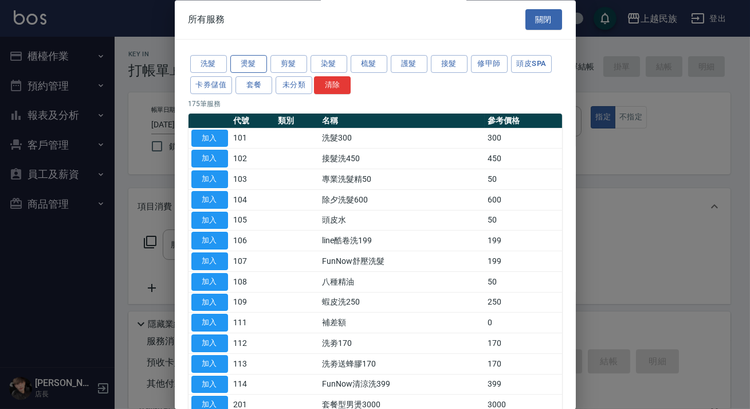
click at [252, 65] on button "燙髮" at bounding box center [248, 65] width 37 height 18
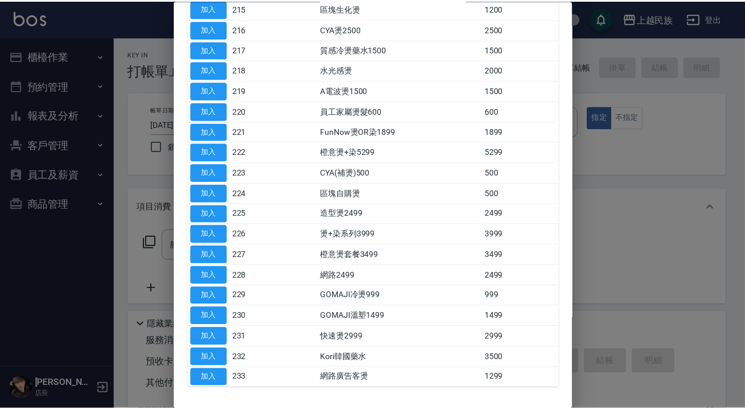
scroll to position [456, 0]
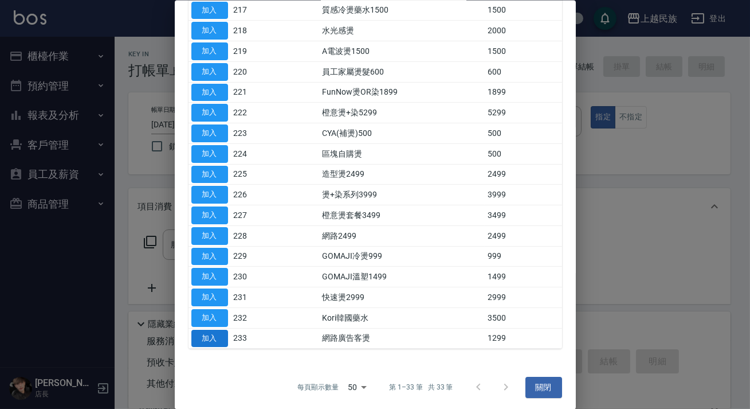
click at [207, 334] on button "加入" at bounding box center [209, 338] width 37 height 18
type input "網路廣告客燙(233)"
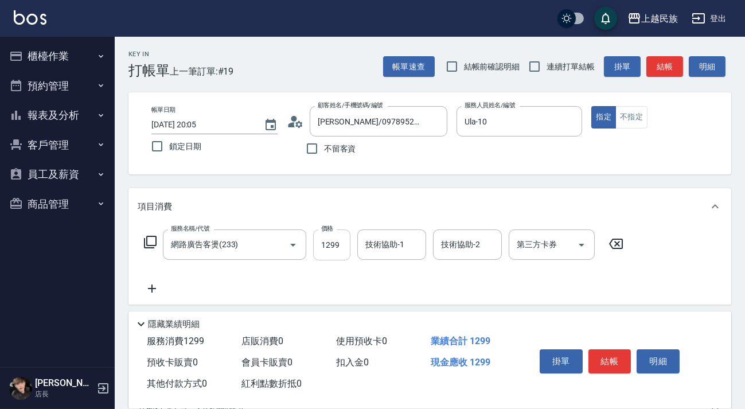
click at [337, 242] on input "1299" at bounding box center [331, 244] width 37 height 31
type input "Ula-10"
click at [415, 246] on icon "Clear" at bounding box center [413, 244] width 7 height 7
type input "Alan-2"
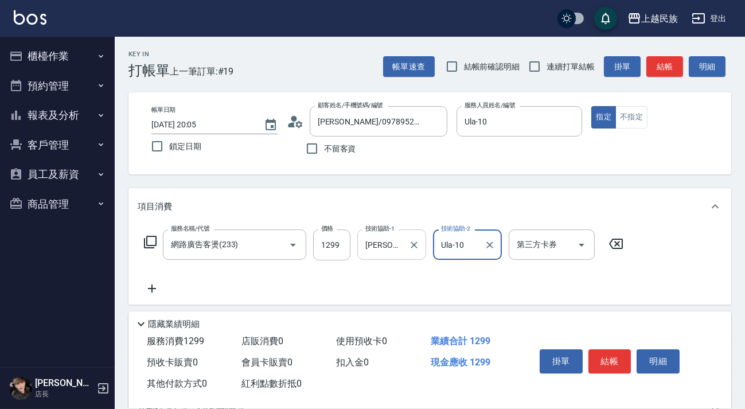
click at [151, 284] on icon at bounding box center [152, 288] width 8 height 8
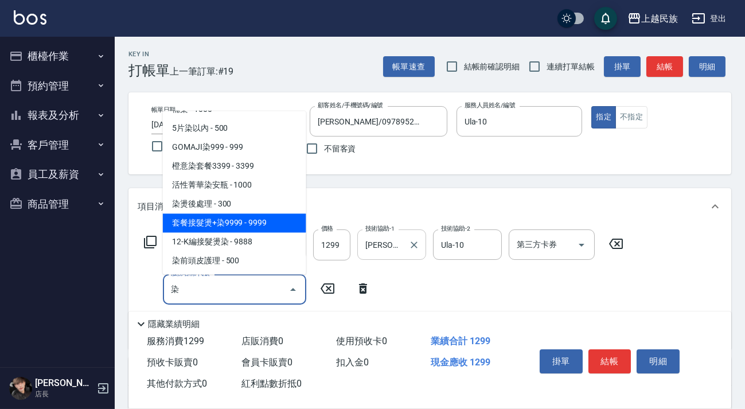
scroll to position [214, 0]
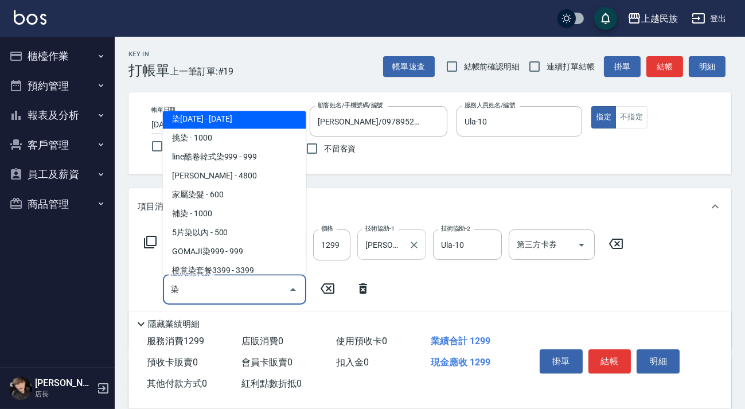
click at [221, 116] on span "染[DATE] - [DATE]" at bounding box center [234, 118] width 143 height 19
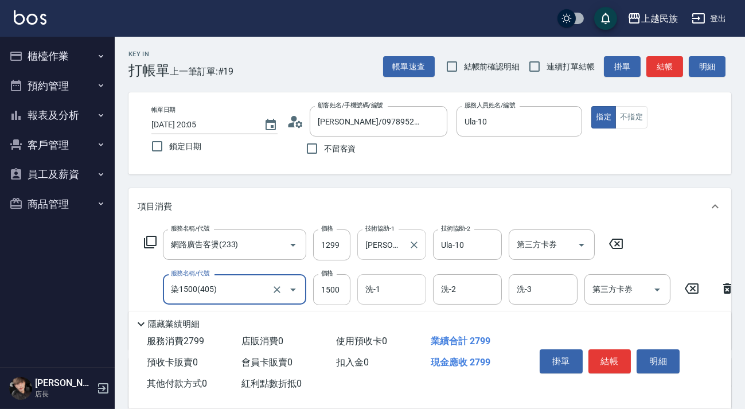
type input "染1500(405)"
click at [367, 280] on input "洗-1" at bounding box center [391, 289] width 58 height 20
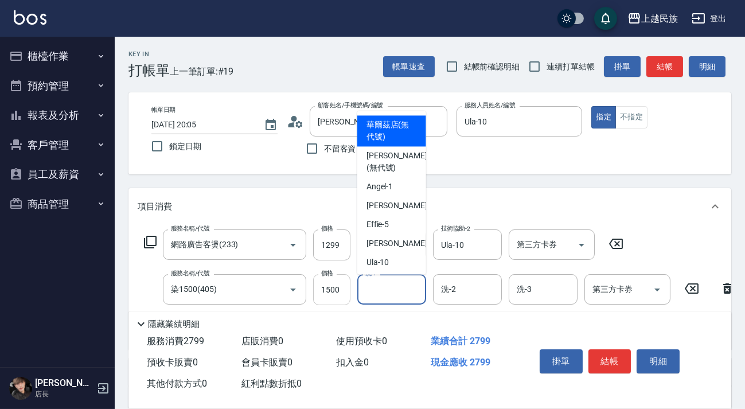
click at [335, 291] on input "1500" at bounding box center [331, 289] width 37 height 31
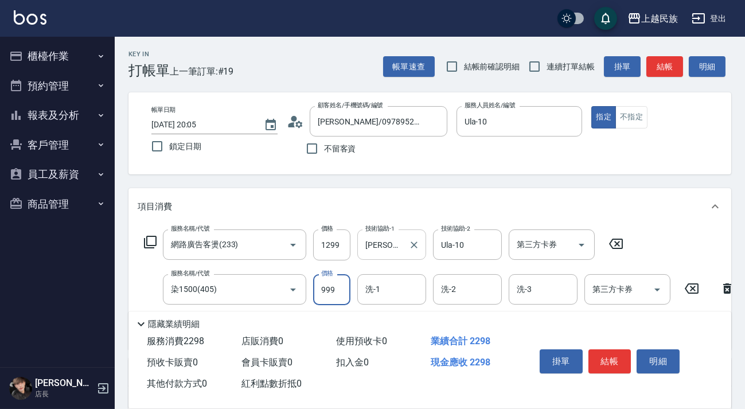
type input "999"
type input "Ula-10"
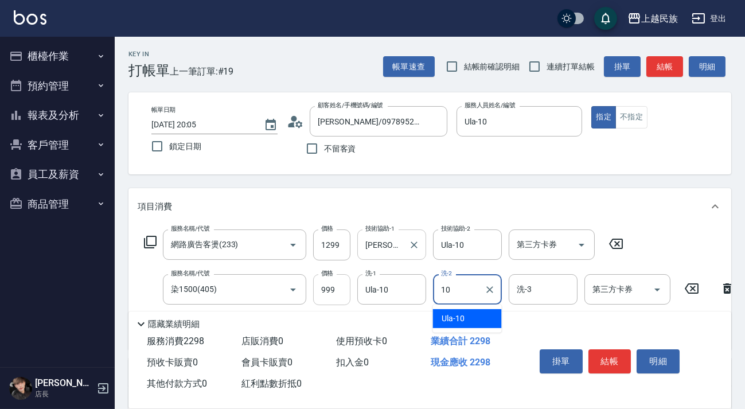
type input "Ula-10"
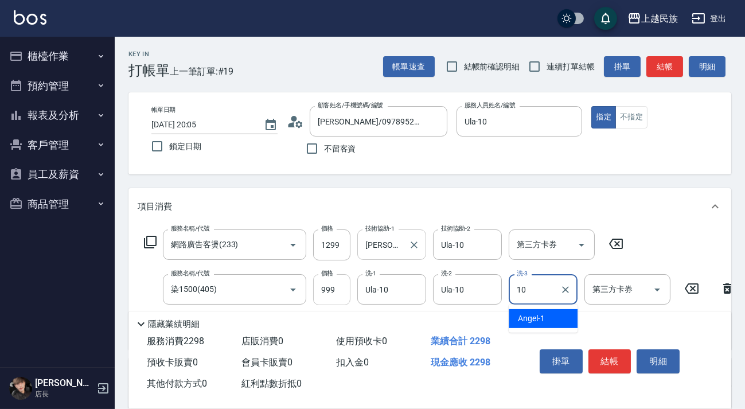
type input "10"
type input "Ula-10"
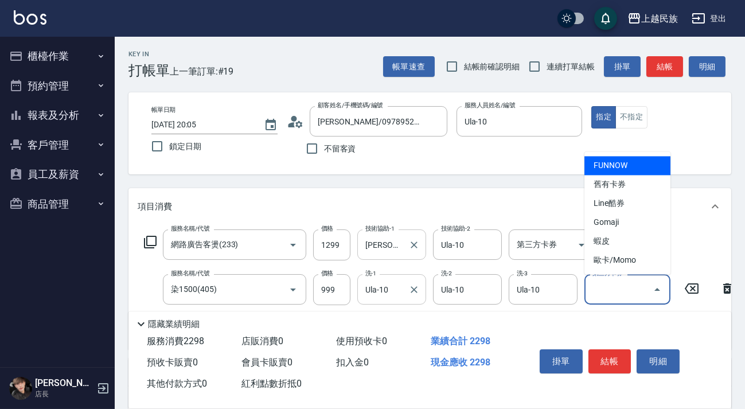
click at [415, 291] on icon "Clear" at bounding box center [413, 289] width 11 height 11
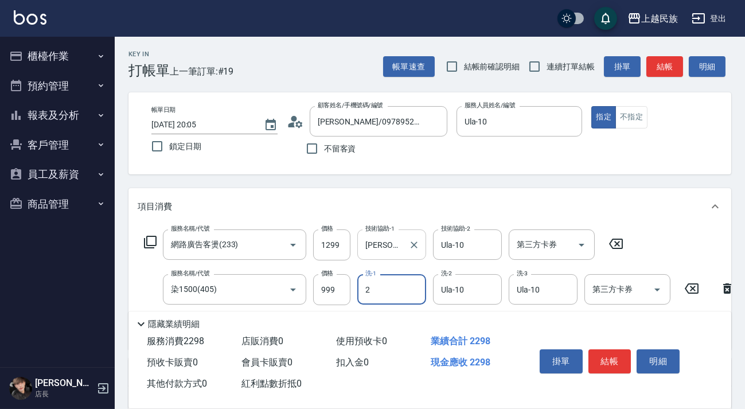
type input "Alan-2"
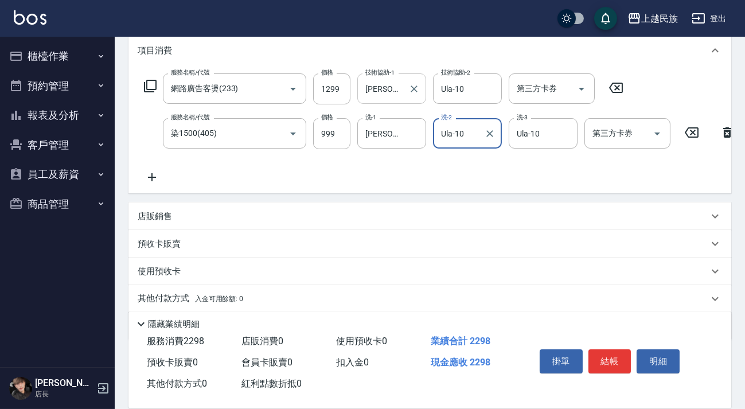
click at [147, 171] on icon at bounding box center [152, 177] width 29 height 14
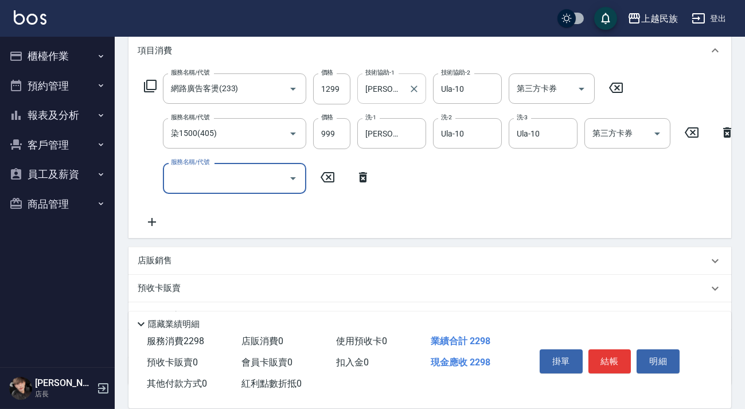
type input "＿"
type input "T"
type input "洋甘菊護800(603)"
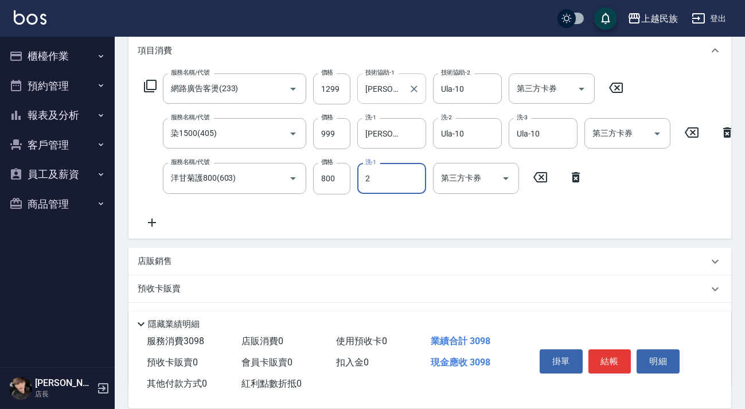
type input "Alan-2"
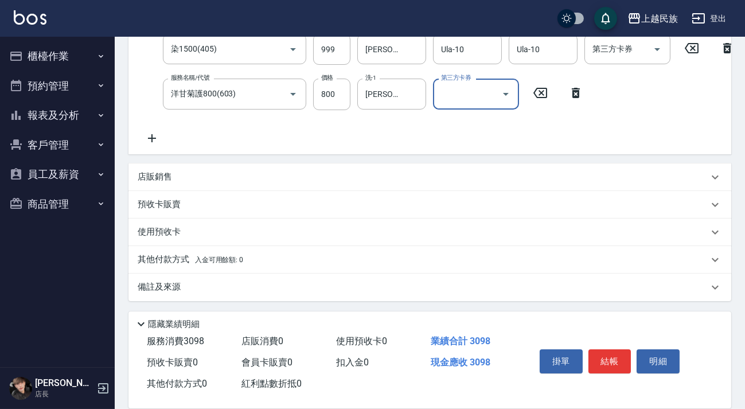
click at [430, 279] on div "備註及來源" at bounding box center [429, 287] width 602 height 28
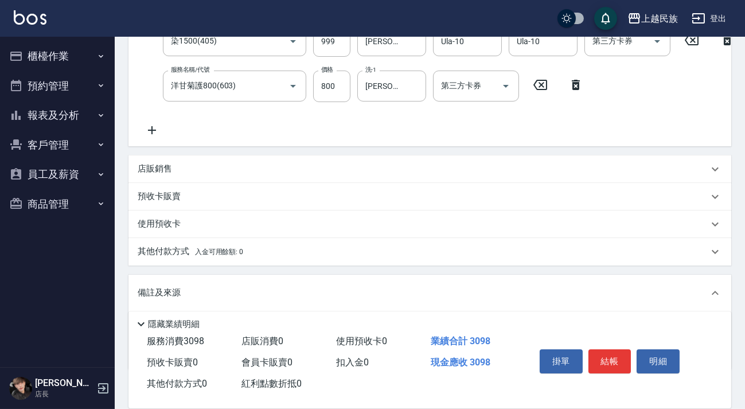
scroll to position [324, 0]
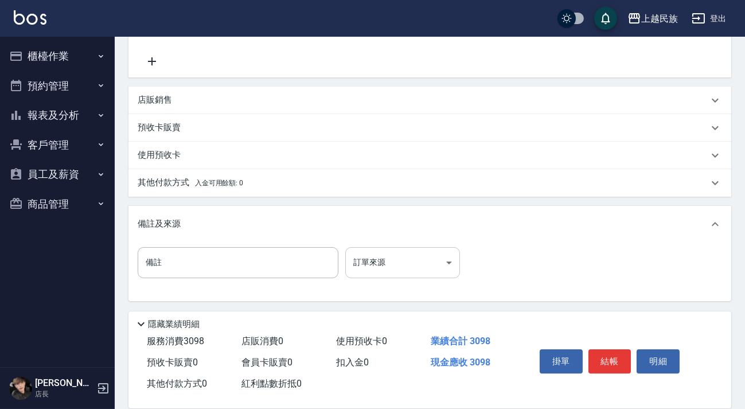
click at [444, 266] on body "上越民族 登出 櫃檯作業 打帳單 帳單列表 現金收支登錄 材料自購登錄 每日結帳 排班表 現場電腦打卡 預約管理 預約管理 單日預約紀錄 單週預約紀錄 報表及…" at bounding box center [372, 46] width 745 height 726
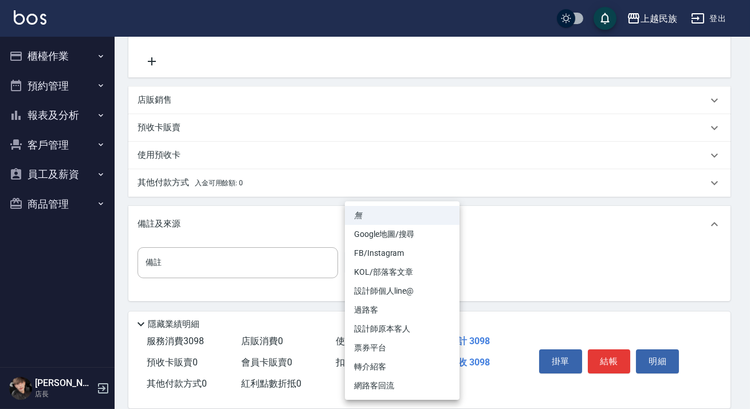
click at [412, 261] on li "FB/Instagram" at bounding box center [402, 253] width 115 height 19
type input "FB/Instagram"
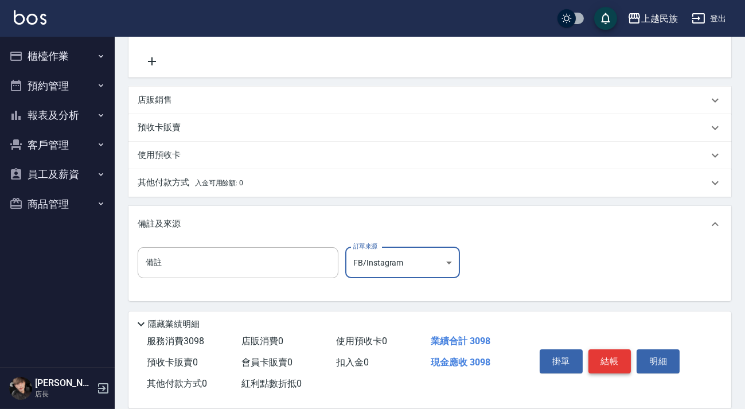
click at [604, 361] on button "結帳" at bounding box center [609, 361] width 43 height 24
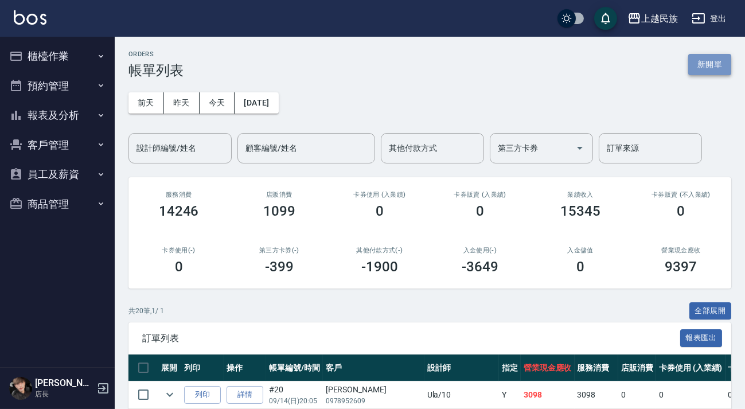
click at [713, 62] on button "新開單" at bounding box center [709, 64] width 43 height 21
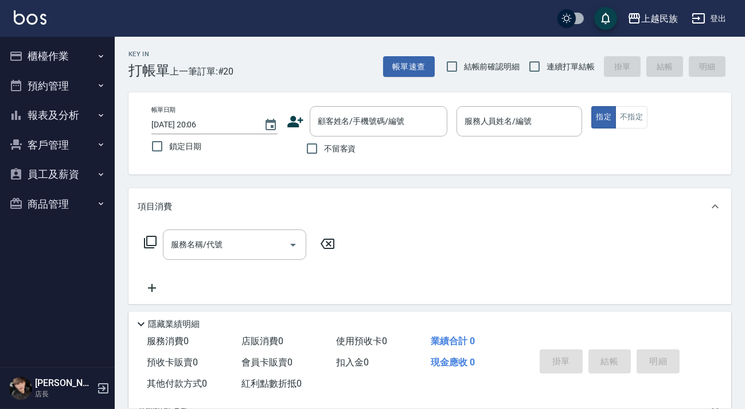
click at [349, 143] on span "不留客資" at bounding box center [340, 149] width 32 height 12
click at [324, 142] on input "不留客資" at bounding box center [312, 148] width 24 height 24
checkbox input "true"
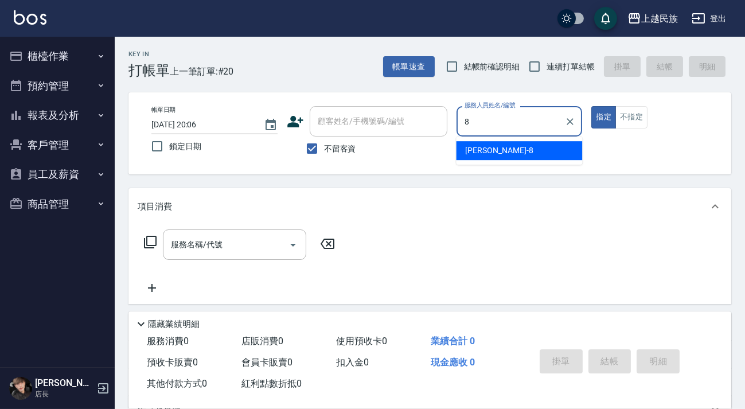
type input "Stella-8"
type button "true"
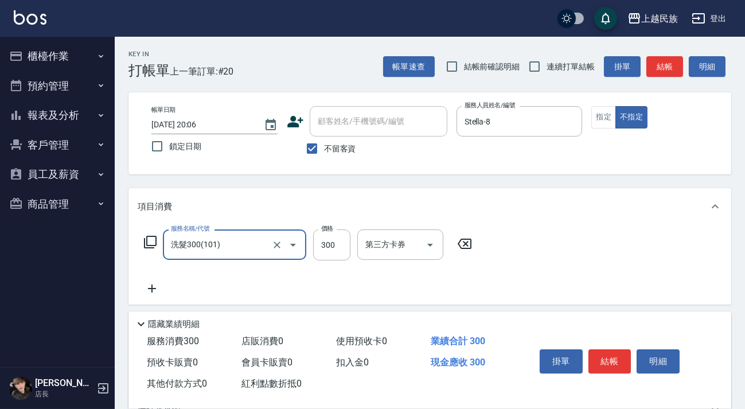
type input "洗髮300(101)"
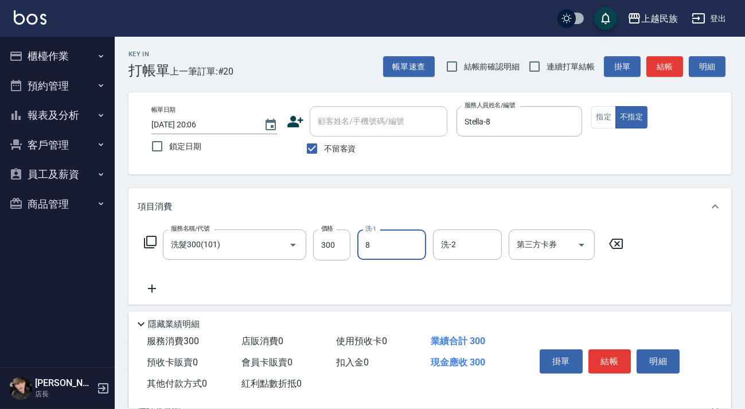
type input "Stella-8"
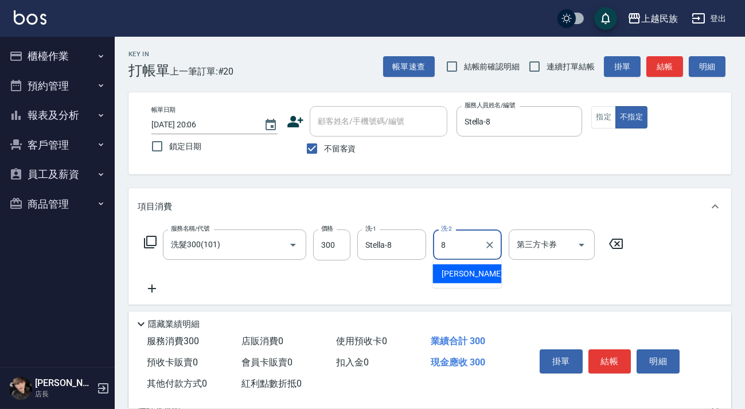
type input "Stella-8"
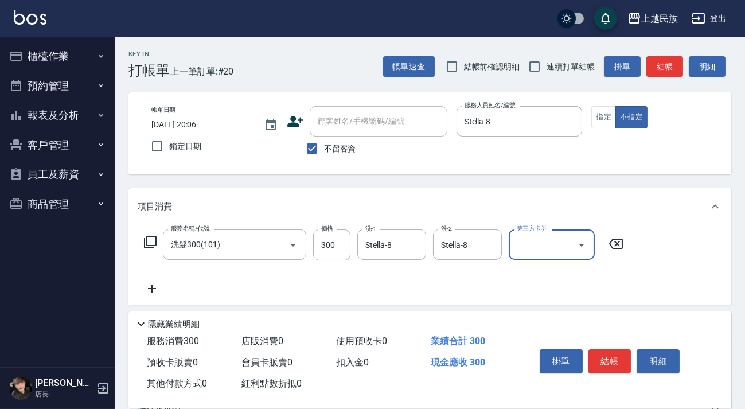
scroll to position [104, 0]
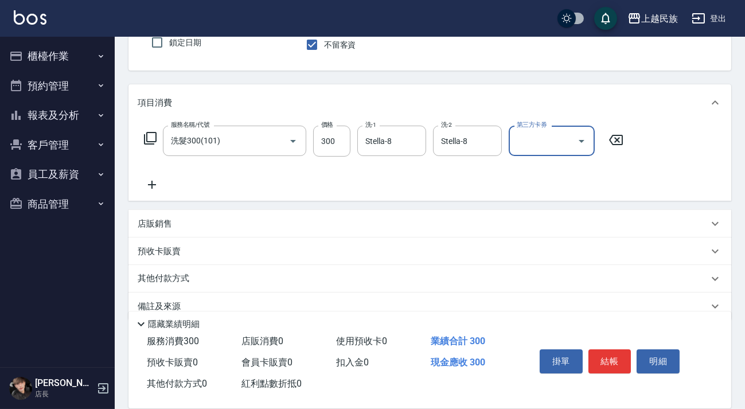
click at [145, 199] on div "服務名稱/代號 洗髮300(101) 服務名稱/代號 價格 300 價格 洗-1 Stella-8 洗-1 洗-2 Stella-8 洗-2 第三方卡券 第三…" at bounding box center [429, 161] width 602 height 80
click at [147, 190] on icon at bounding box center [152, 185] width 29 height 14
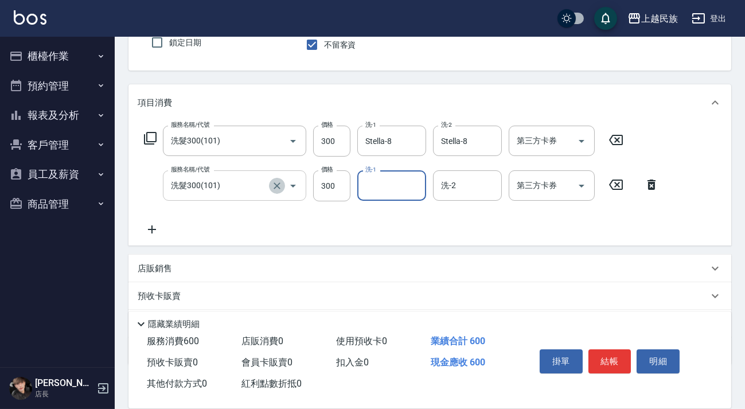
click at [277, 187] on icon "Clear" at bounding box center [276, 185] width 11 height 11
type input "洗髮300(101)"
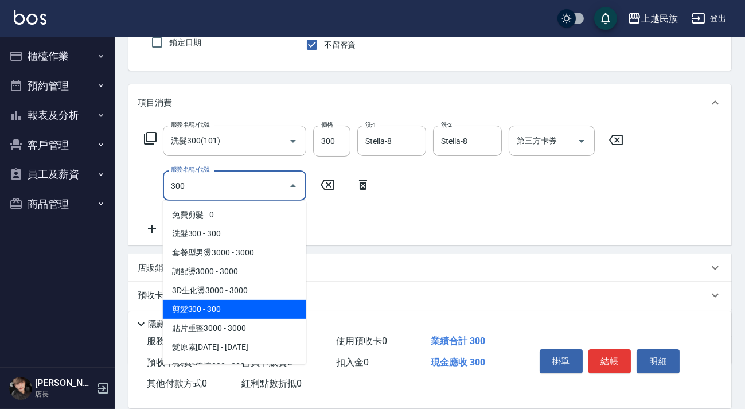
click at [256, 307] on span "剪髮300 - 300" at bounding box center [234, 309] width 143 height 19
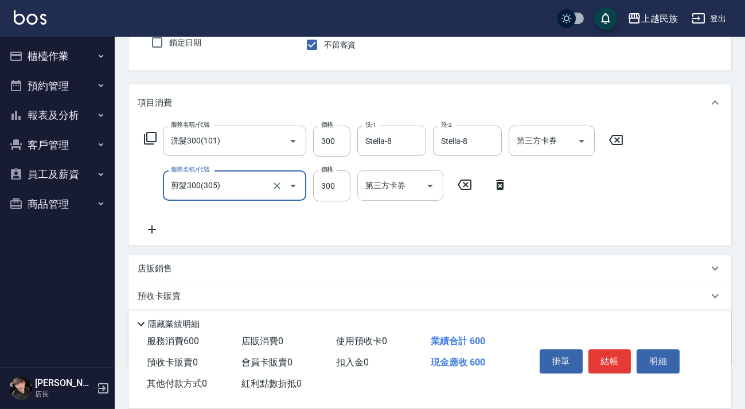
type input "剪髮300(305)"
click at [378, 194] on input "第三方卡券" at bounding box center [391, 185] width 58 height 20
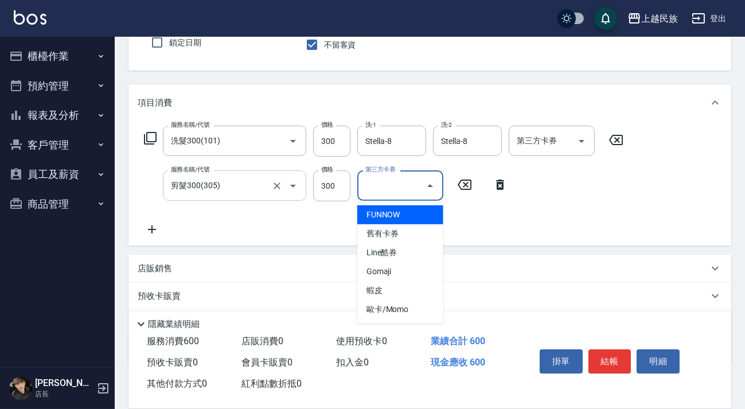
click at [225, 259] on div "店販銷售" at bounding box center [429, 269] width 602 height 28
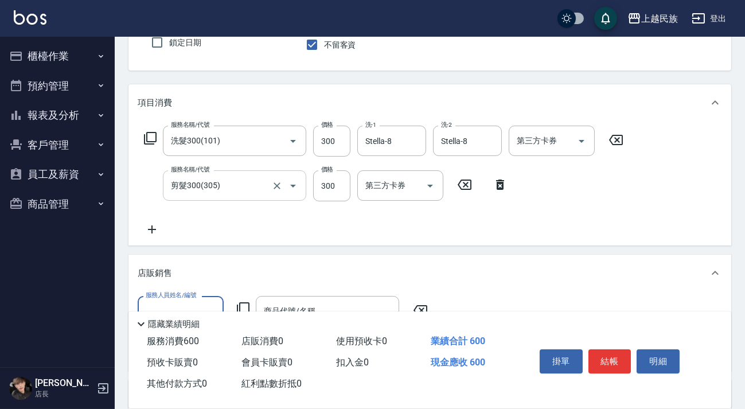
scroll to position [0, 0]
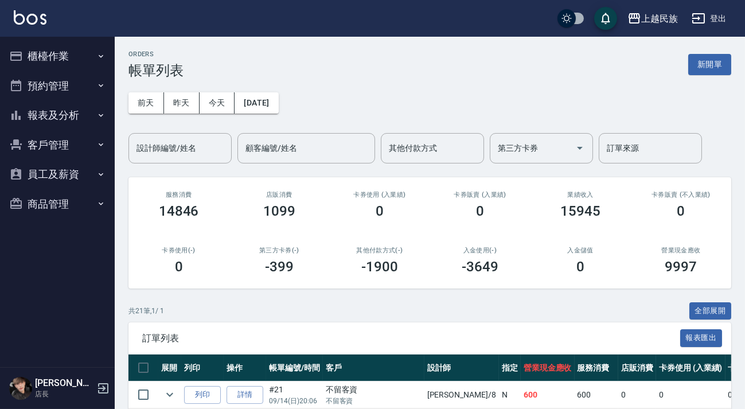
click at [76, 102] on button "報表及分析" at bounding box center [57, 115] width 105 height 30
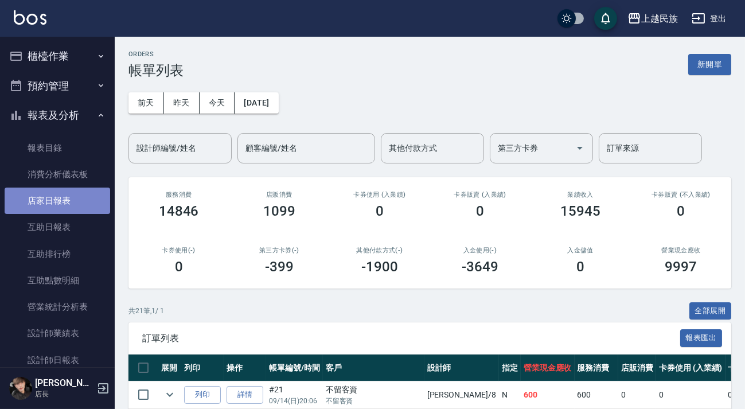
click at [69, 203] on link "店家日報表" at bounding box center [57, 200] width 105 height 26
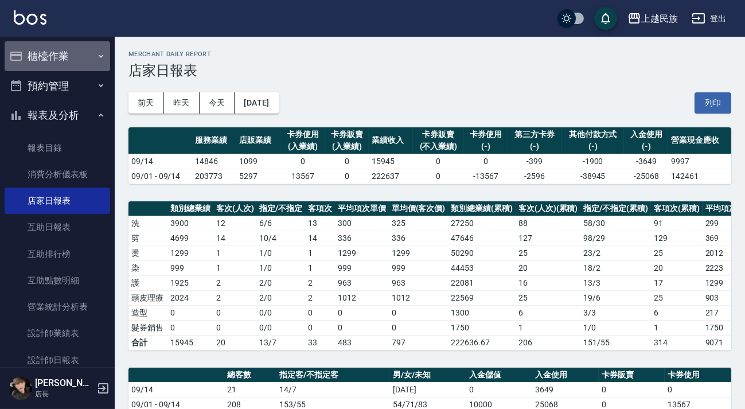
drag, startPoint x: 66, startPoint y: 44, endPoint x: 66, endPoint y: 52, distance: 7.5
click at [66, 45] on button "櫃檯作業" at bounding box center [57, 56] width 105 height 30
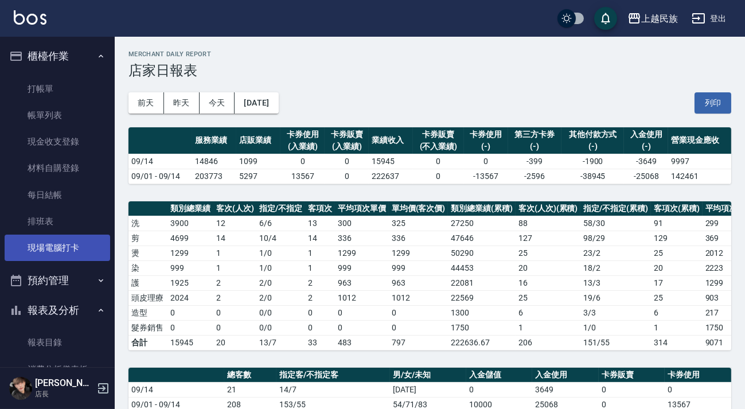
click at [80, 241] on link "現場電腦打卡" at bounding box center [57, 247] width 105 height 26
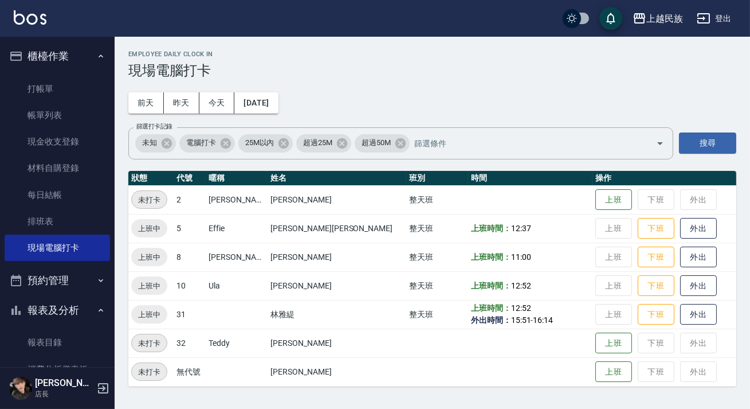
click at [604, 229] on td "上班 下班 外出" at bounding box center [665, 228] width 144 height 29
click at [638, 229] on button "下班" at bounding box center [656, 228] width 37 height 20
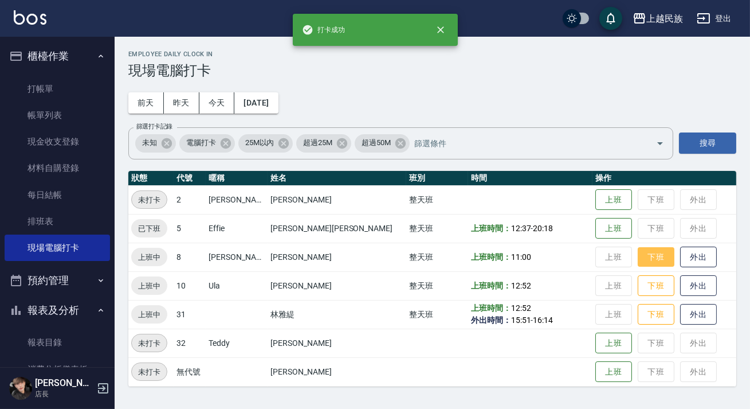
click at [638, 255] on button "下班" at bounding box center [656, 257] width 37 height 20
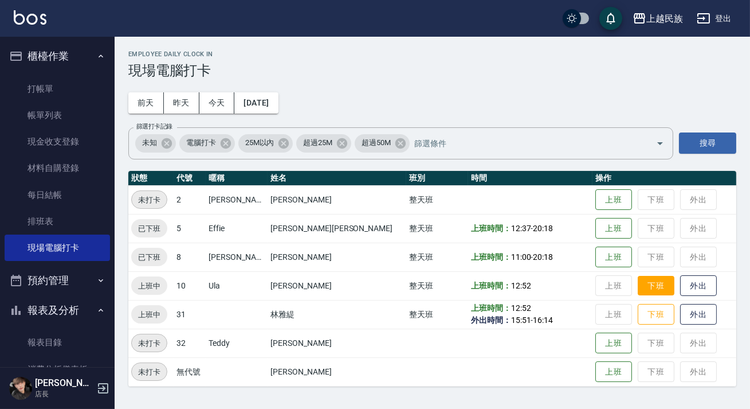
click at [638, 279] on button "下班" at bounding box center [656, 286] width 37 height 20
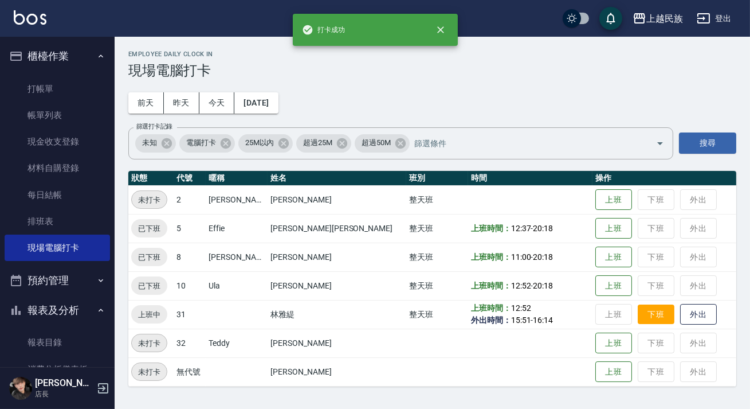
click at [638, 311] on button "下班" at bounding box center [656, 314] width 37 height 20
click at [710, 19] on icon "button" at bounding box center [704, 18] width 13 height 10
